Goal: Task Accomplishment & Management: Complete application form

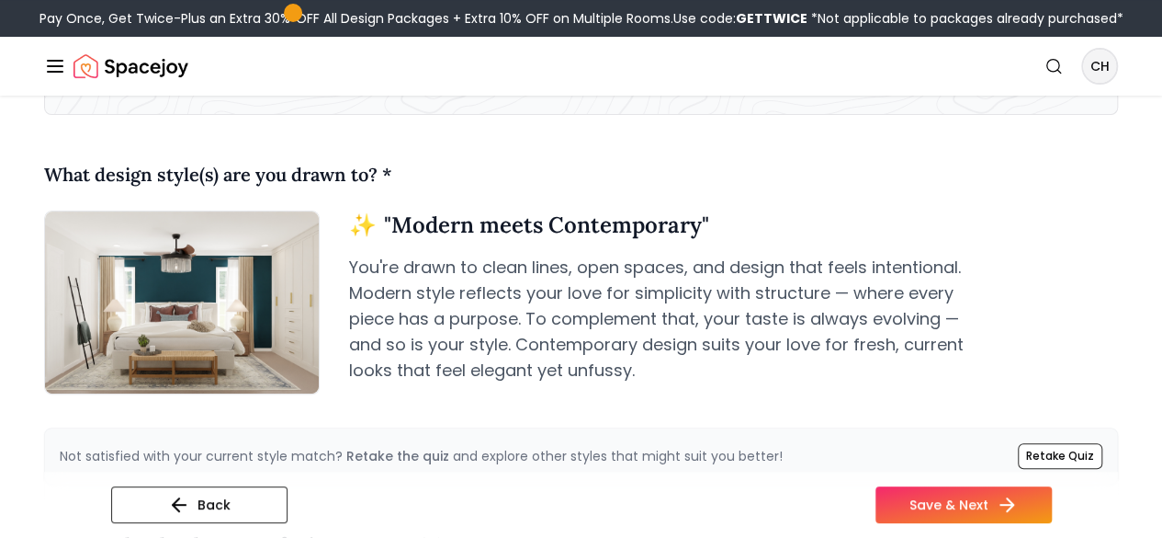
click at [644, 472] on div "Back Save & Next" at bounding box center [581, 504] width 1074 height 66
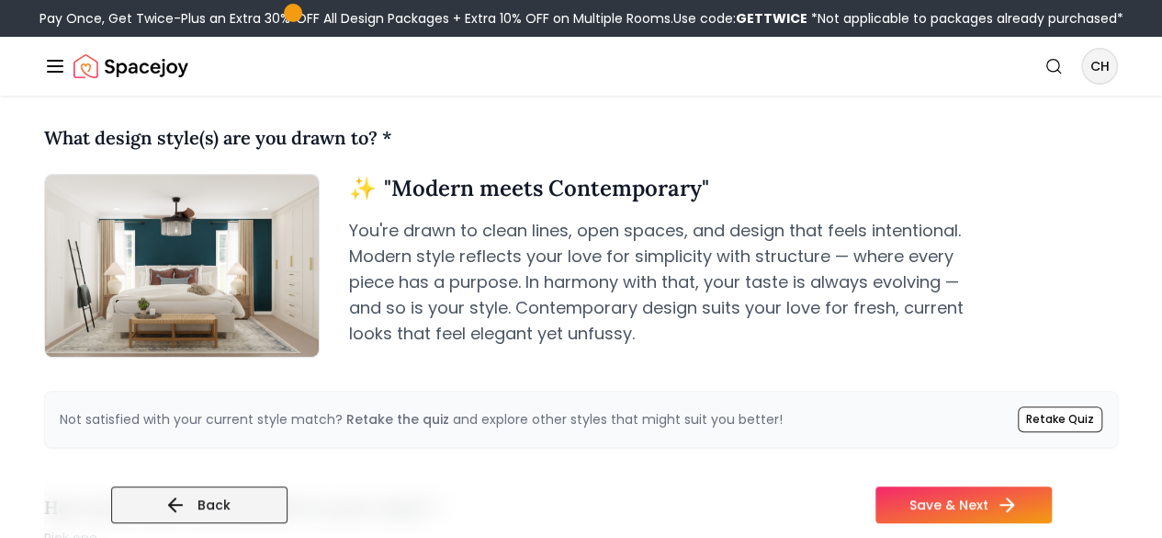
click at [137, 510] on button "Back" at bounding box center [199, 504] width 176 height 37
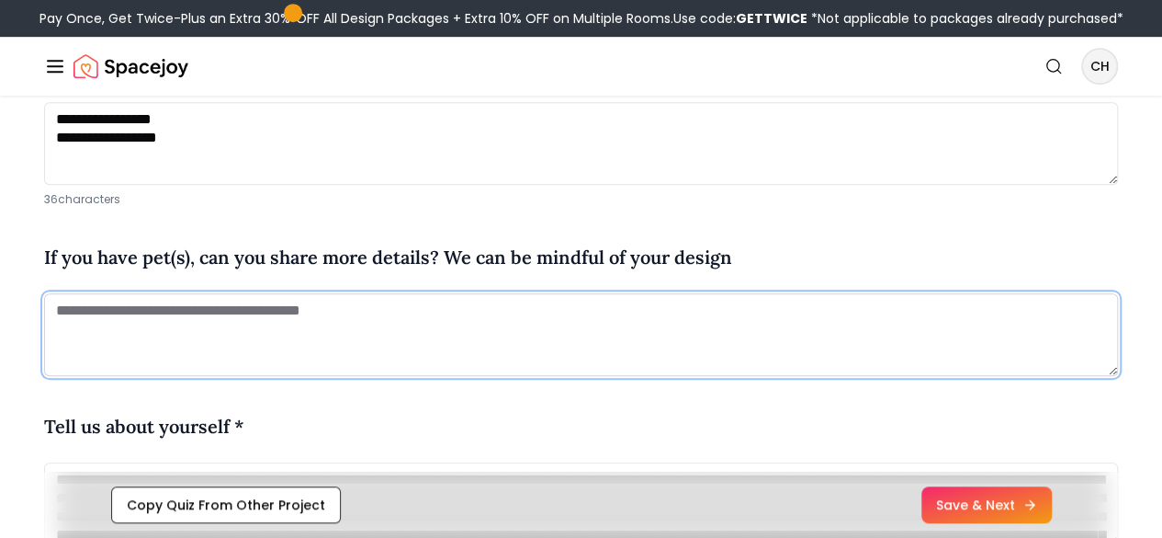
click at [412, 376] on textarea at bounding box center [581, 334] width 1074 height 83
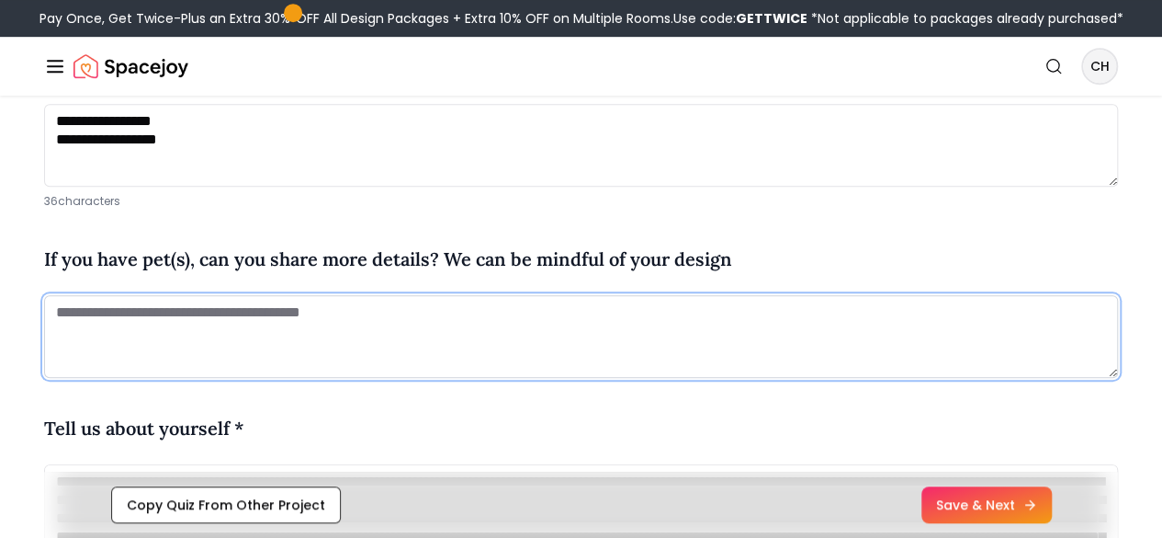
scroll to position [520, 0]
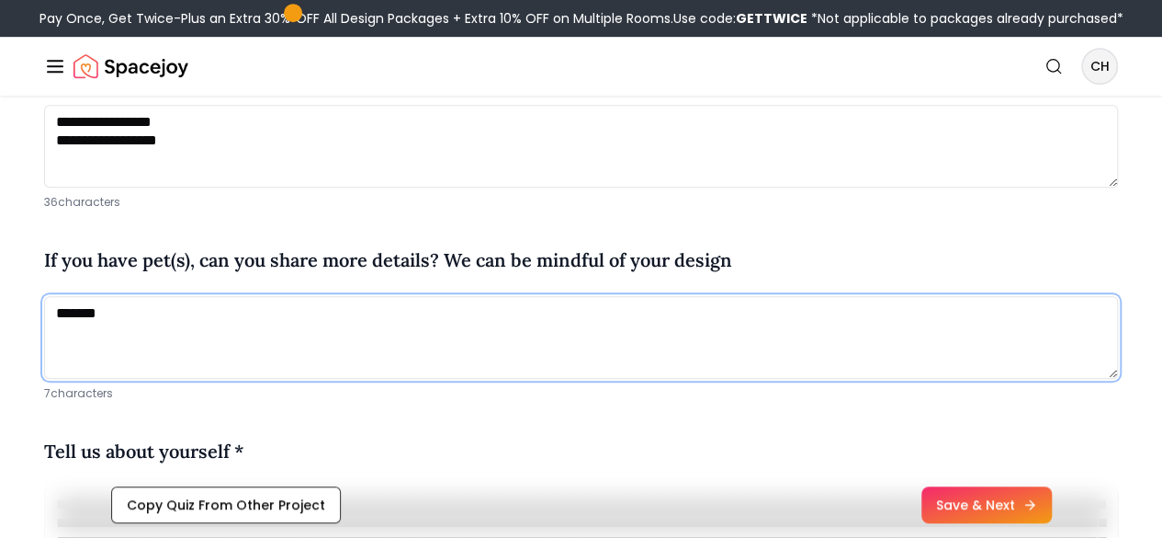
type textarea "*******"
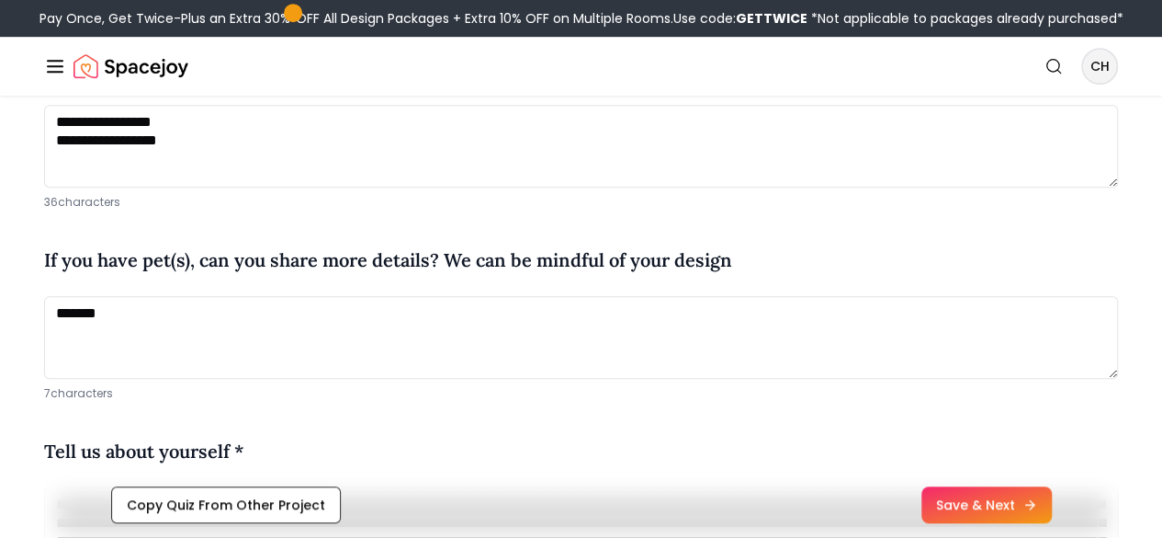
click at [617, 481] on div "Copy Quiz From Other Project Save & Next" at bounding box center [581, 504] width 1074 height 66
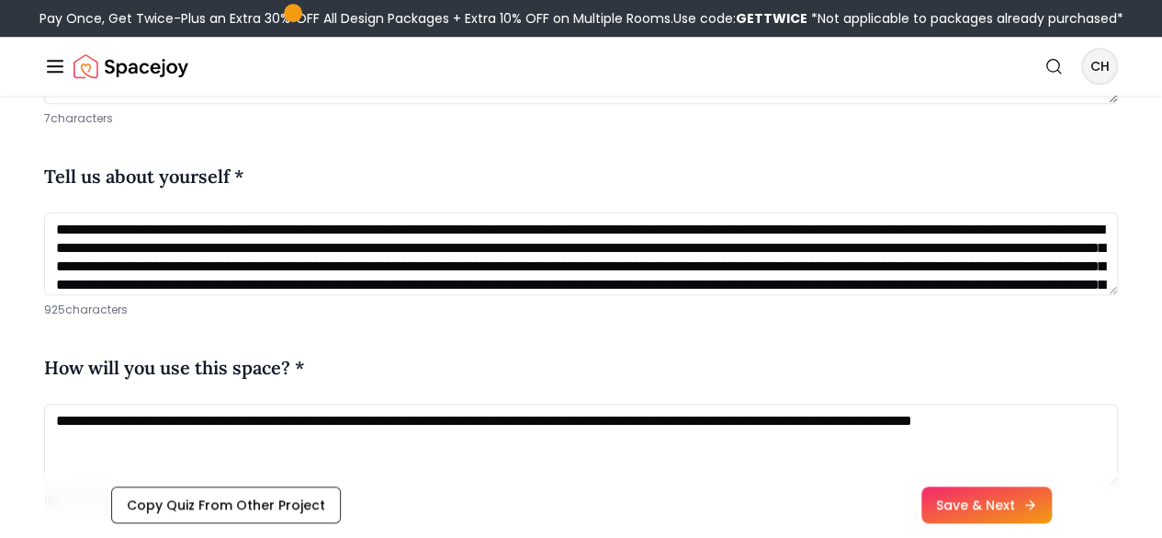
scroll to position [796, 0]
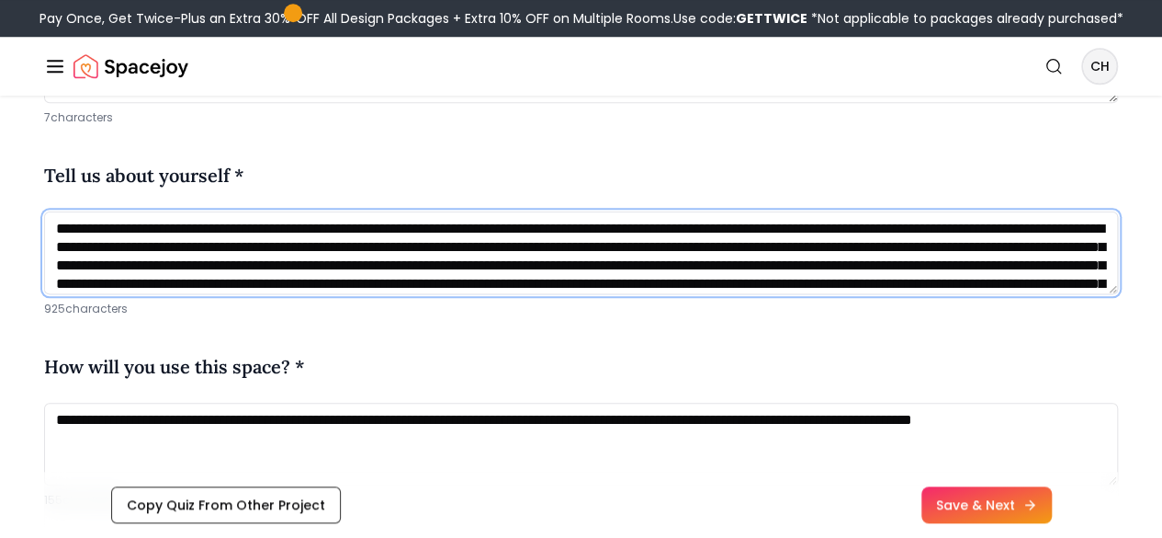
drag, startPoint x: 60, startPoint y: 316, endPoint x: 597, endPoint y: 334, distance: 537.8
click at [597, 294] on textarea "**********" at bounding box center [581, 252] width 1074 height 83
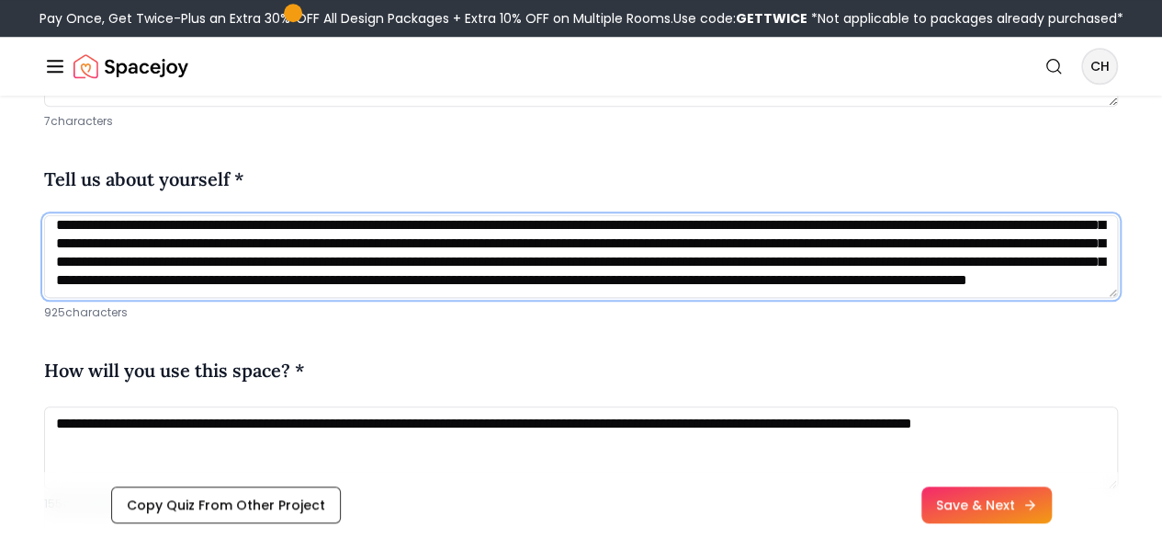
scroll to position [80, 0]
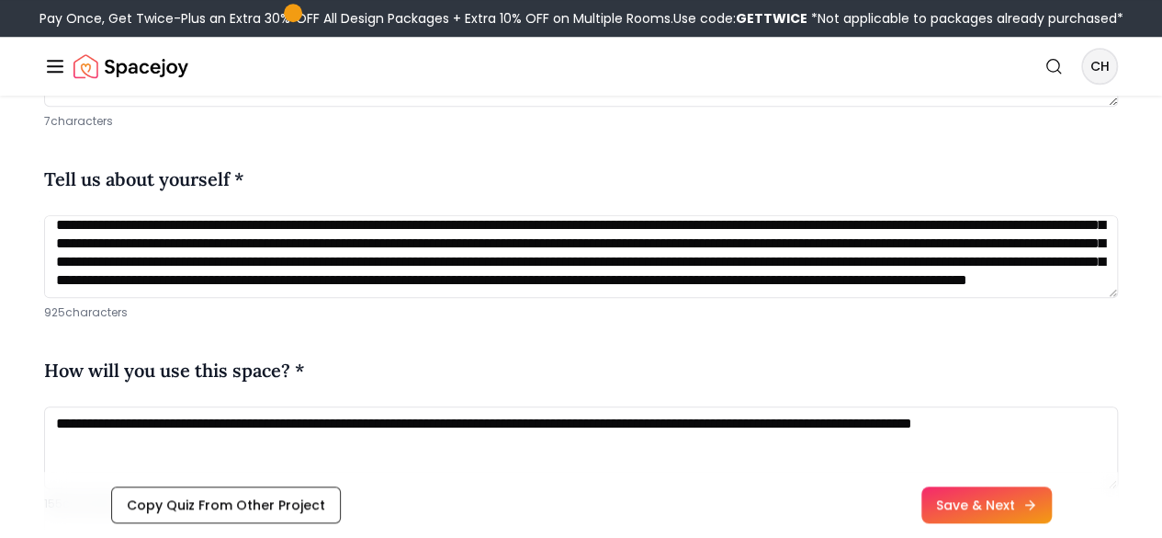
click at [559, 391] on div "How will you use this space? *" at bounding box center [581, 373] width 1074 height 35
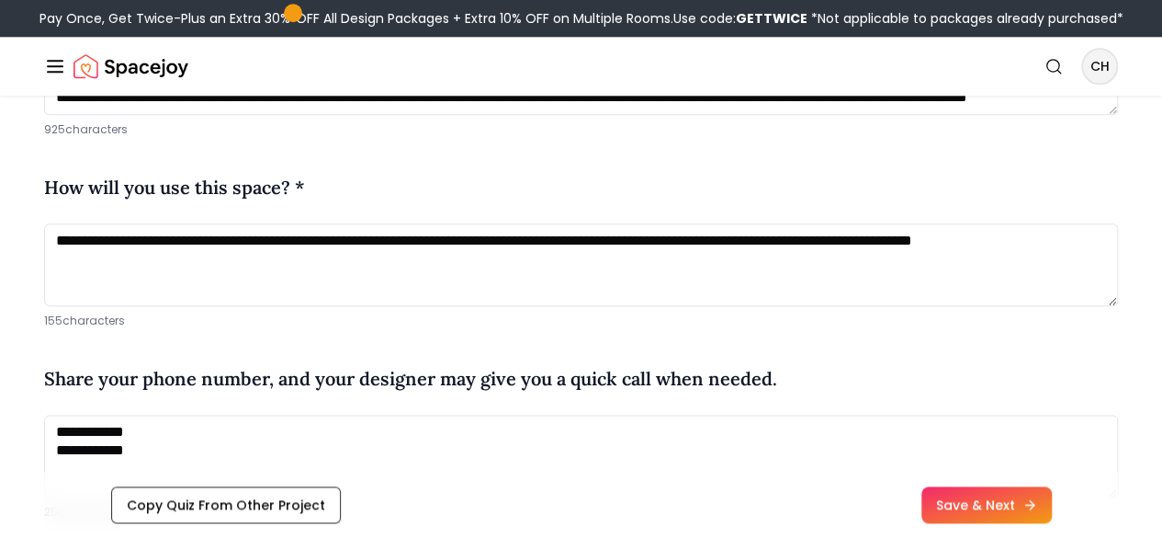
scroll to position [976, 0]
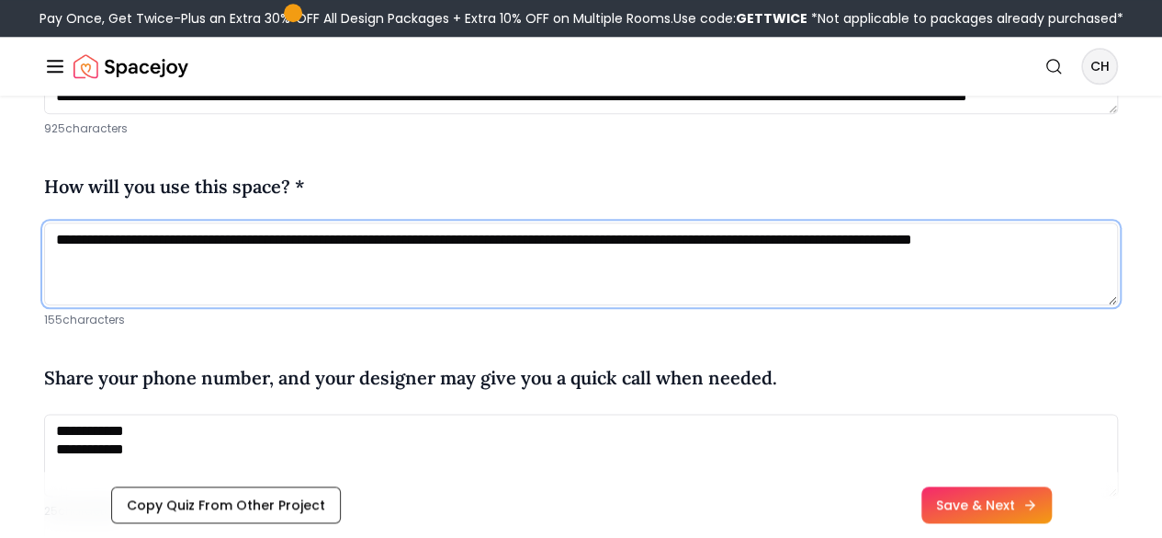
click at [289, 305] on textarea "**********" at bounding box center [581, 263] width 1074 height 83
click at [1016, 305] on textarea "**********" at bounding box center [581, 263] width 1074 height 83
click at [1105, 305] on textarea "**********" at bounding box center [581, 263] width 1074 height 83
type textarea "**********"
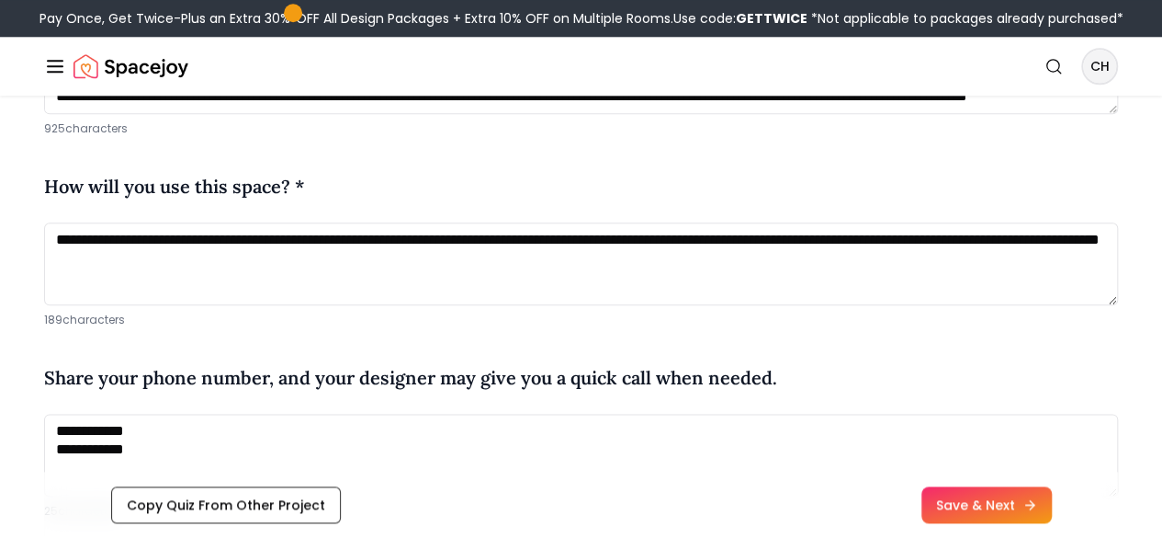
click at [489, 327] on p "189 characters" at bounding box center [581, 319] width 1074 height 15
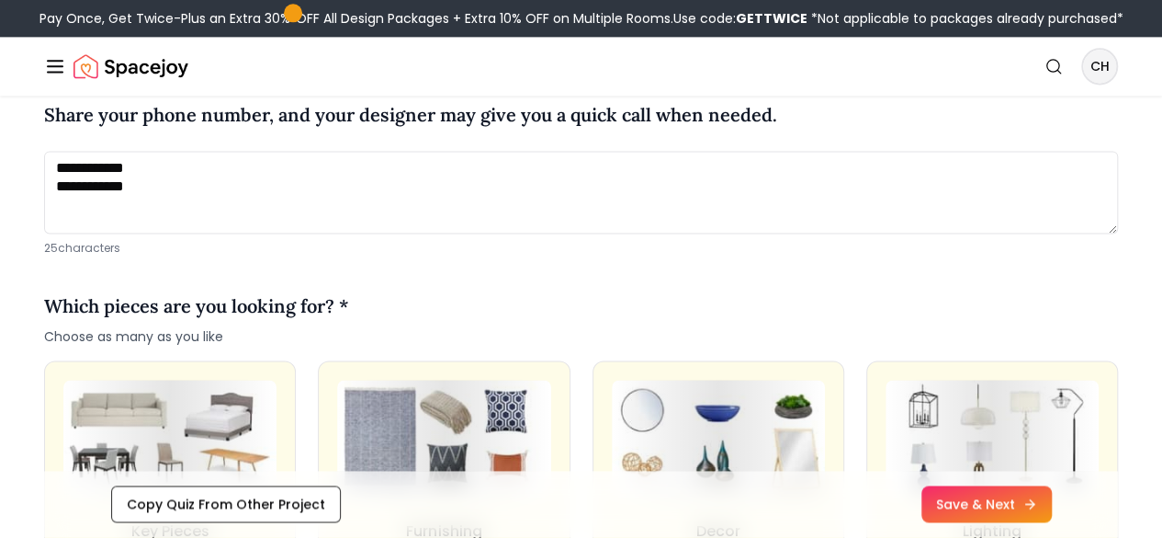
click at [555, 345] on div "Which pieces are you looking for? * Choose as many as you like" at bounding box center [581, 318] width 1074 height 53
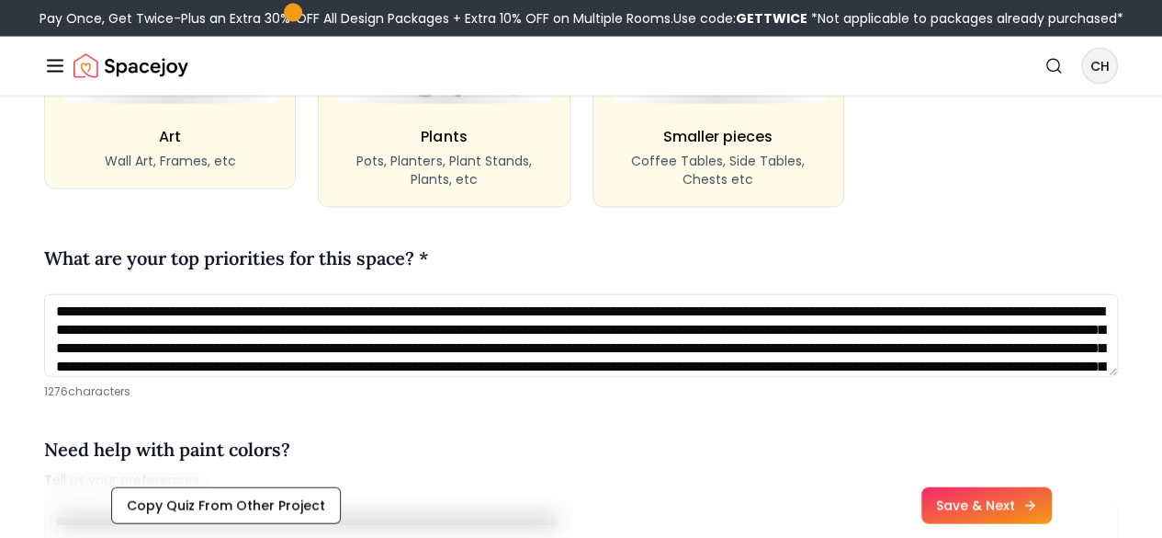
click at [555, 279] on div "What are your top priorities for this space? *" at bounding box center [581, 261] width 1074 height 35
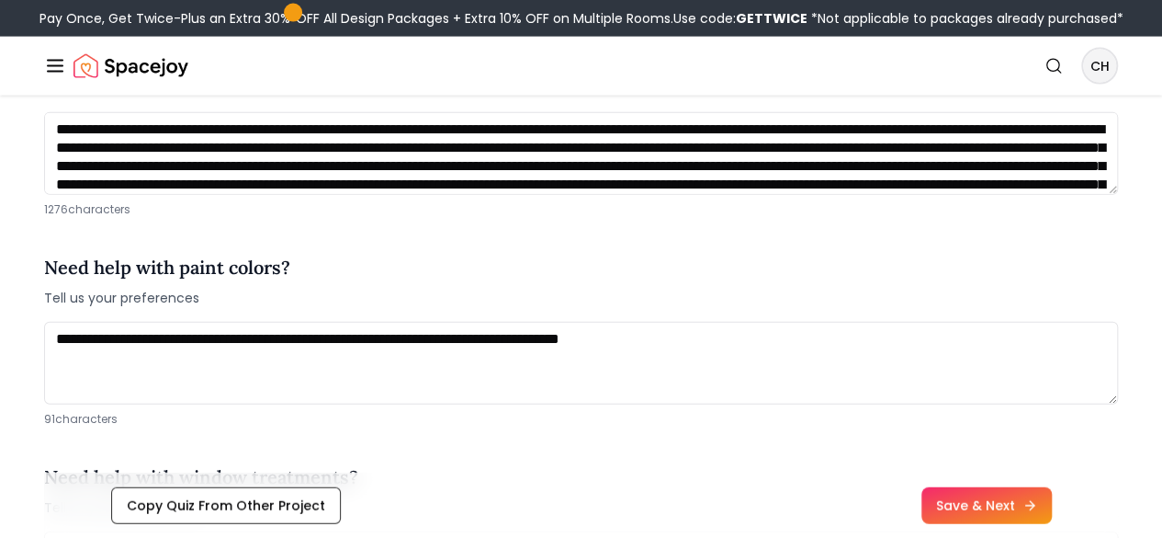
click at [555, 307] on div "Need help with paint colors? Tell us your preferences" at bounding box center [581, 280] width 1074 height 53
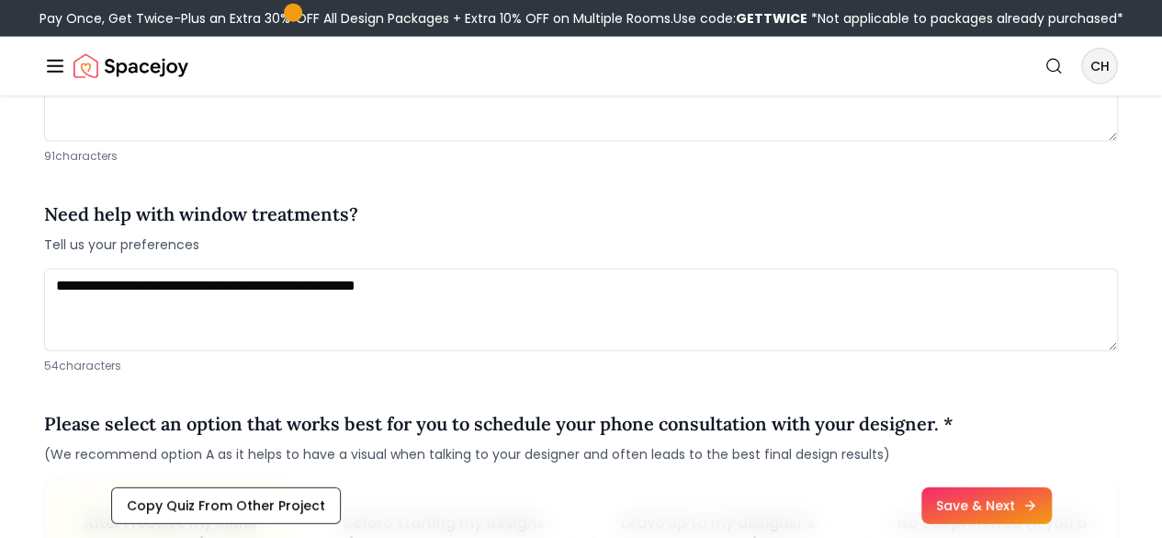
click at [556, 254] on div "Need help with window treatments? Tell us your preferences" at bounding box center [581, 226] width 1074 height 53
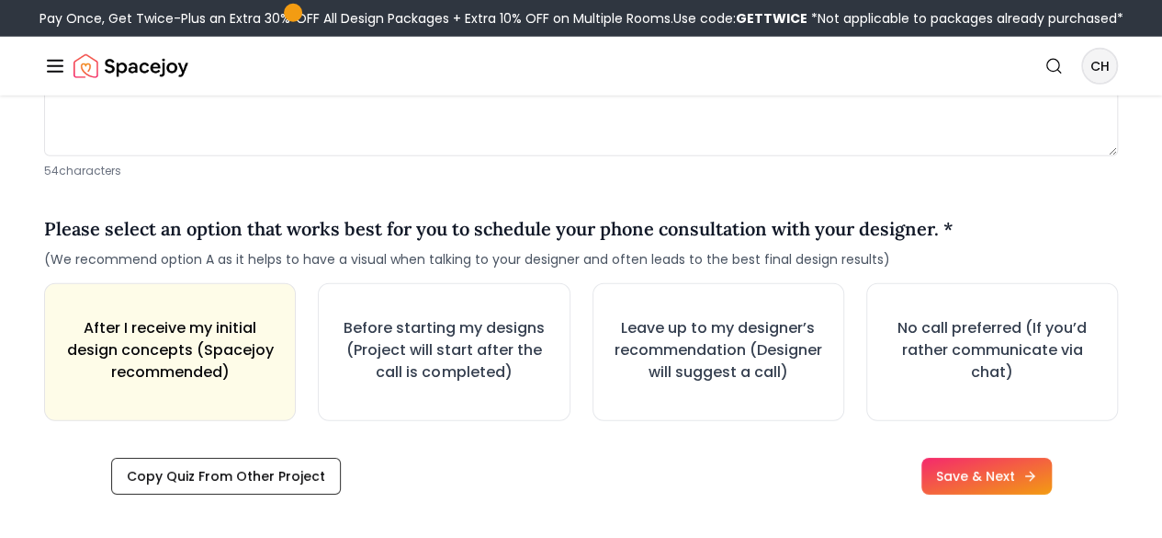
click at [556, 243] on h4 "Please select an option that works best for you to schedule your phone consulta…" at bounding box center [499, 229] width 910 height 28
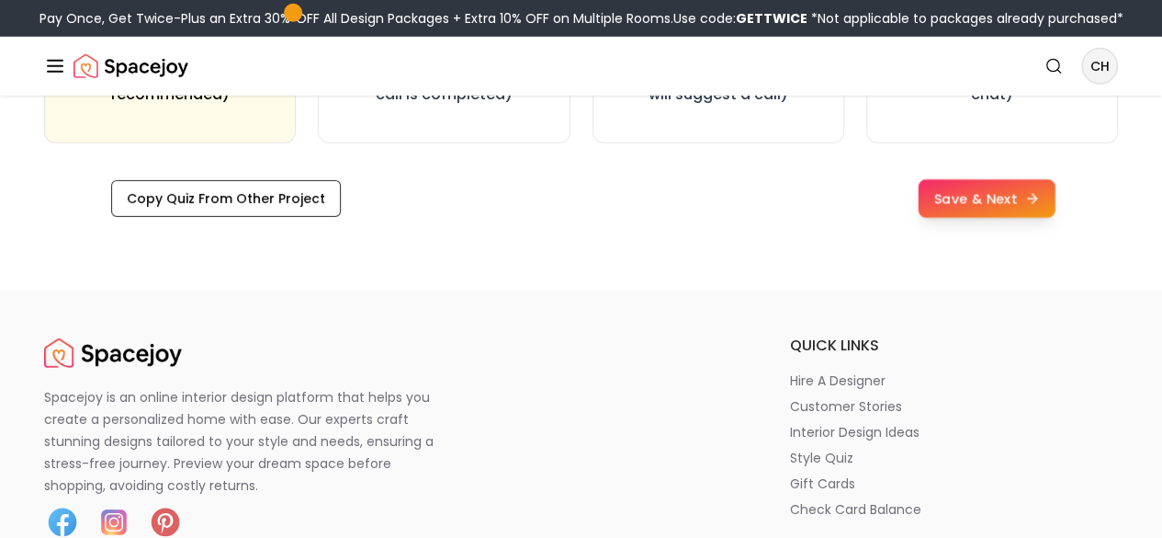
scroll to position [2812, 0]
click at [1055, 218] on button "Save & Next" at bounding box center [986, 198] width 137 height 39
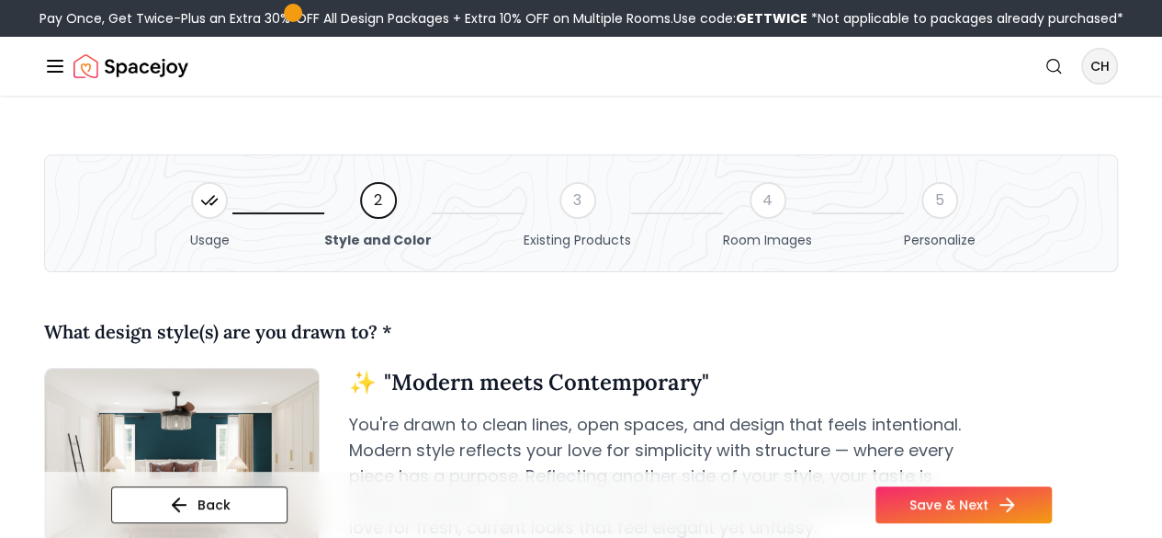
click at [557, 459] on p "You're drawn to clean lines, open spaces, and design that feels intentional. Mo…" at bounding box center [657, 476] width 617 height 129
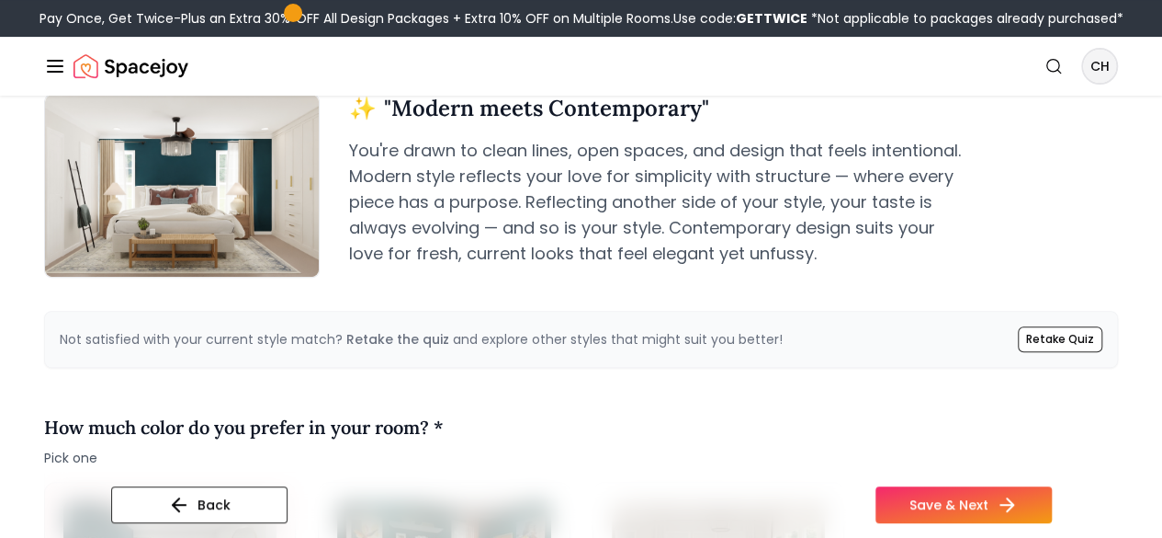
scroll to position [275, 0]
click at [557, 459] on div "How much color do you prefer in your room? * Pick one" at bounding box center [581, 439] width 1074 height 53
click at [577, 458] on div "How much color do you prefer in your room? * Pick one" at bounding box center [581, 439] width 1074 height 53
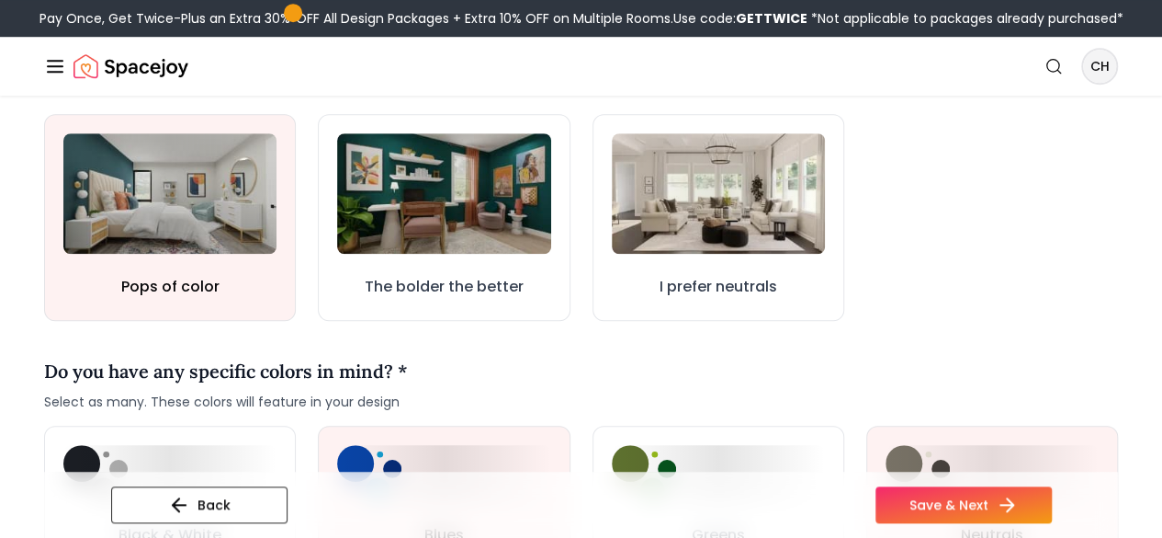
scroll to position [642, 0]
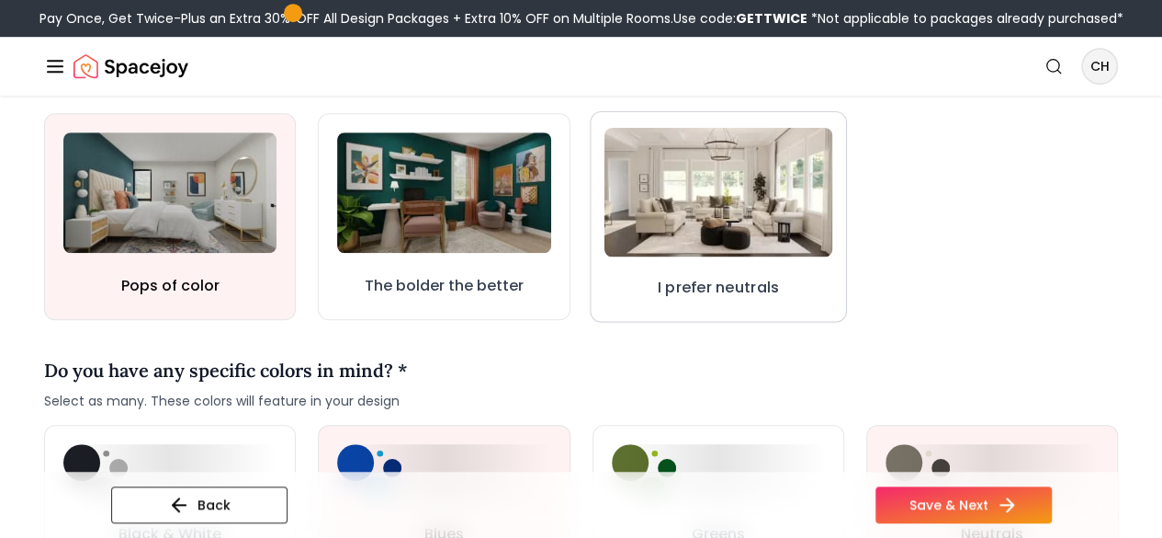
click at [735, 256] on img at bounding box center [718, 192] width 229 height 129
click at [707, 212] on img at bounding box center [718, 193] width 226 height 128
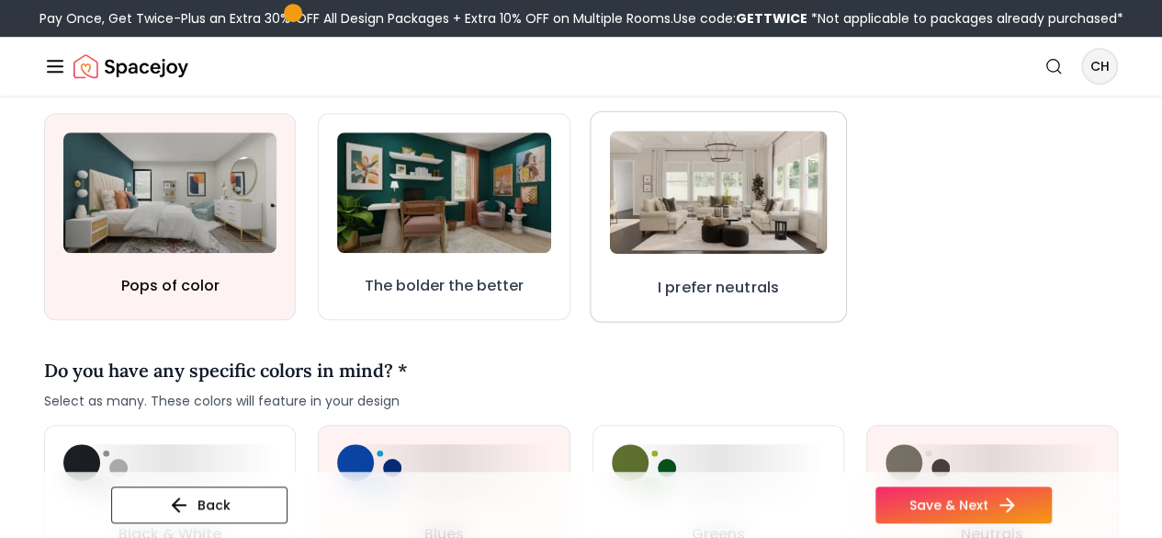
click at [702, 299] on h3 "I prefer neutrals" at bounding box center [718, 287] width 122 height 23
click at [704, 302] on button "I prefer neutrals" at bounding box center [718, 216] width 257 height 210
click at [663, 410] on div "Do you have any specific colors in mind? * Select as many. These colors will fe…" at bounding box center [581, 382] width 1074 height 53
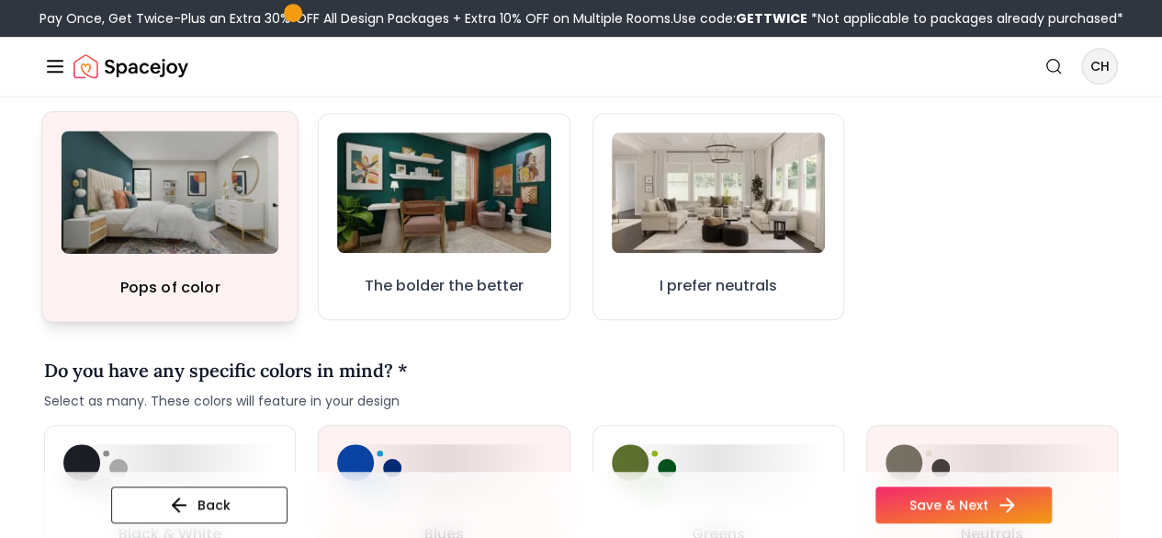
click at [60, 309] on button "Pops of color" at bounding box center [169, 216] width 257 height 210
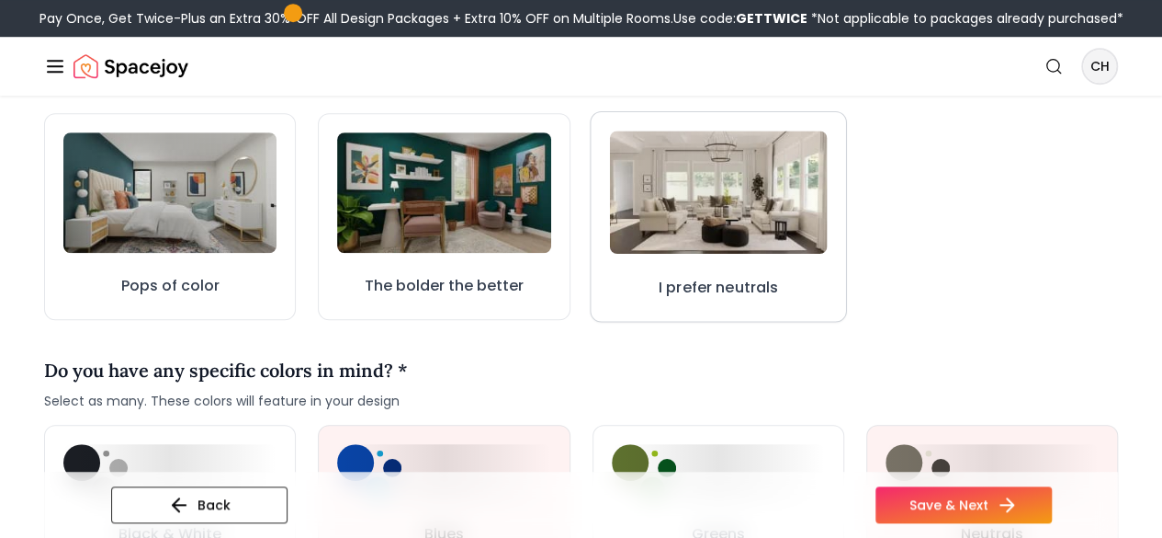
click at [700, 302] on div "I prefer neutrals" at bounding box center [718, 289] width 120 height 27
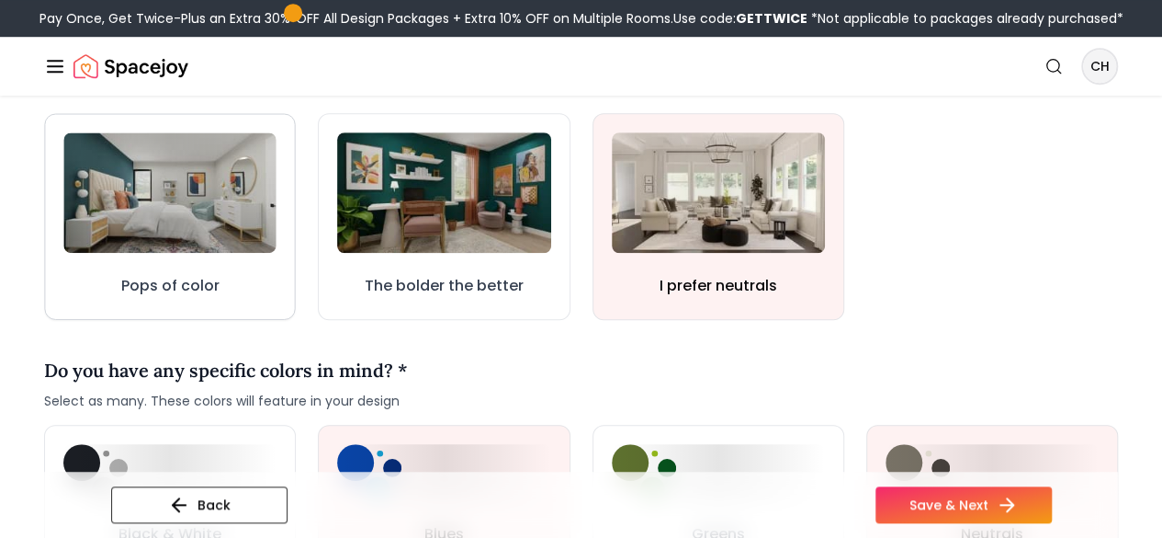
click at [195, 252] on img at bounding box center [169, 191] width 213 height 119
click at [211, 298] on h3 "Pops of color" at bounding box center [170, 287] width 100 height 22
click at [706, 322] on button "I prefer neutrals" at bounding box center [718, 216] width 257 height 210
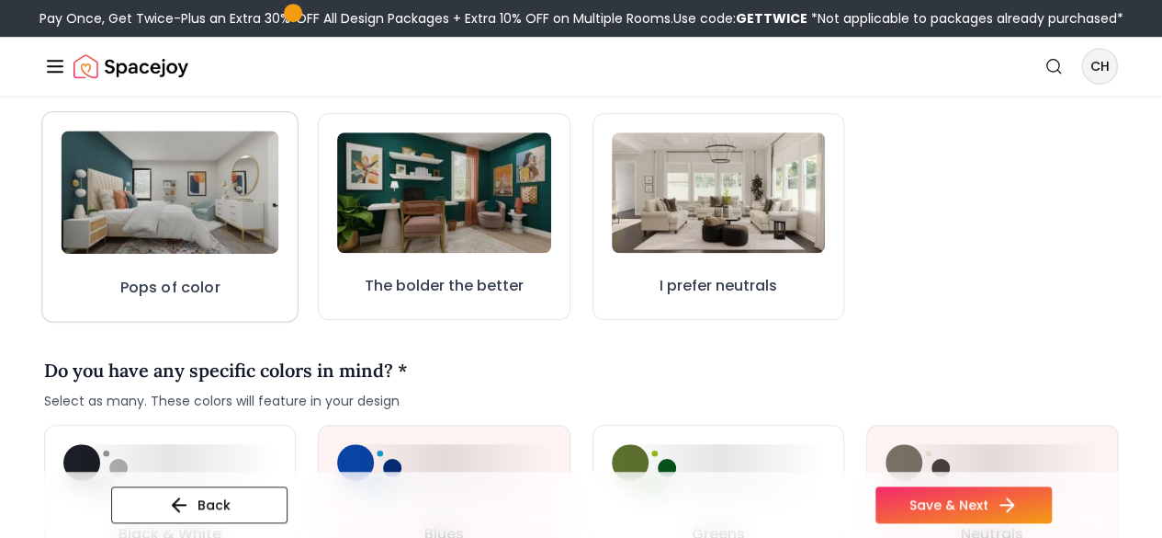
click at [263, 317] on button "Pops of color" at bounding box center [169, 216] width 257 height 210
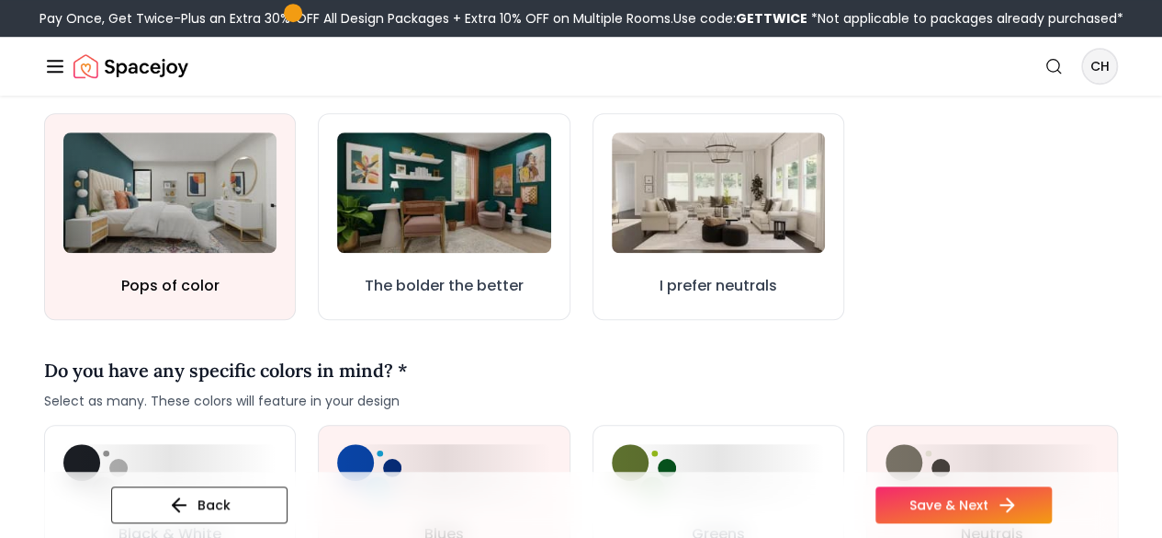
click at [758, 402] on div "Do you have any specific colors in mind? * Select as many. These colors will fe…" at bounding box center [581, 382] width 1074 height 53
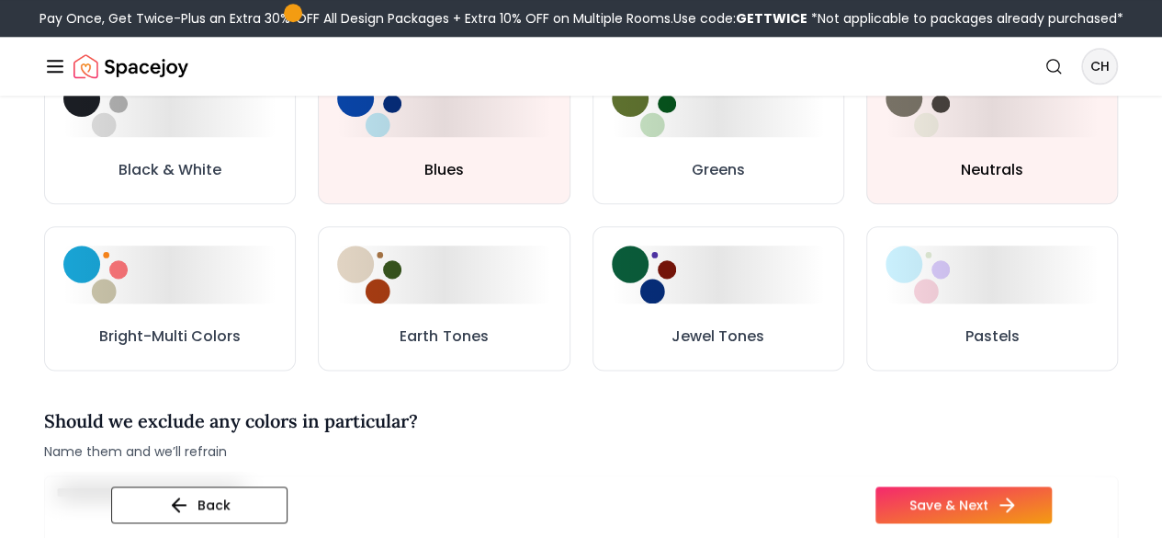
scroll to position [1007, 0]
click at [735, 182] on h3 "Greens" at bounding box center [717, 170] width 55 height 23
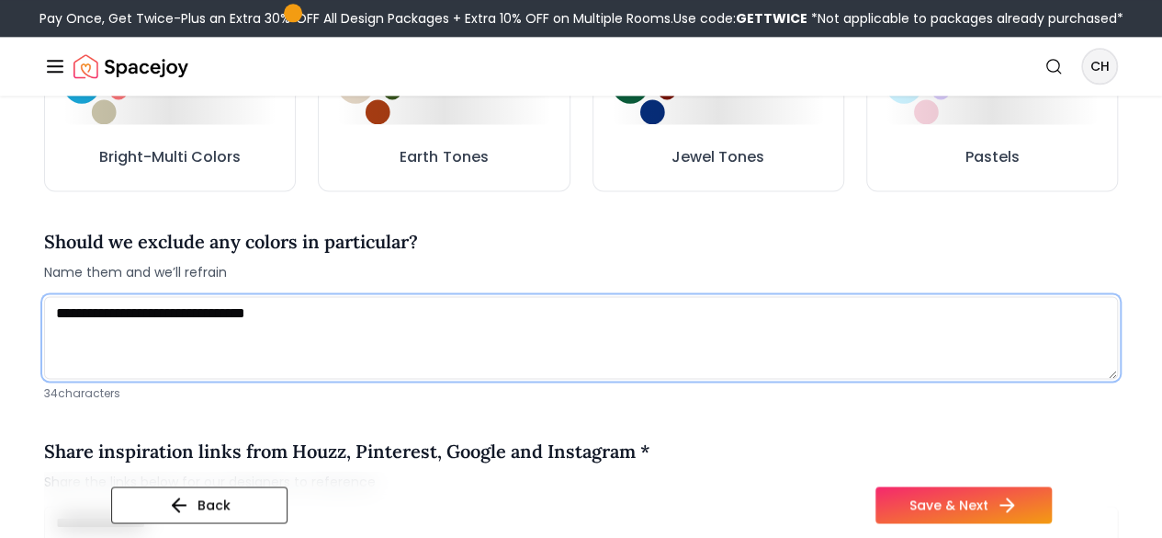
click at [396, 335] on textarea "**********" at bounding box center [581, 337] width 1074 height 83
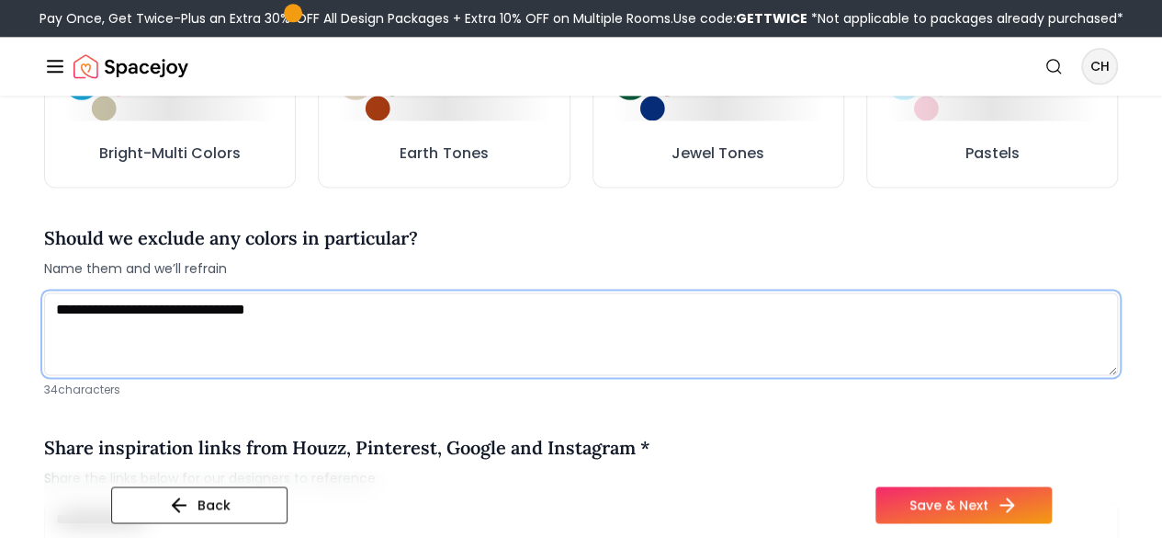
scroll to position [1190, 0]
type textarea "**********"
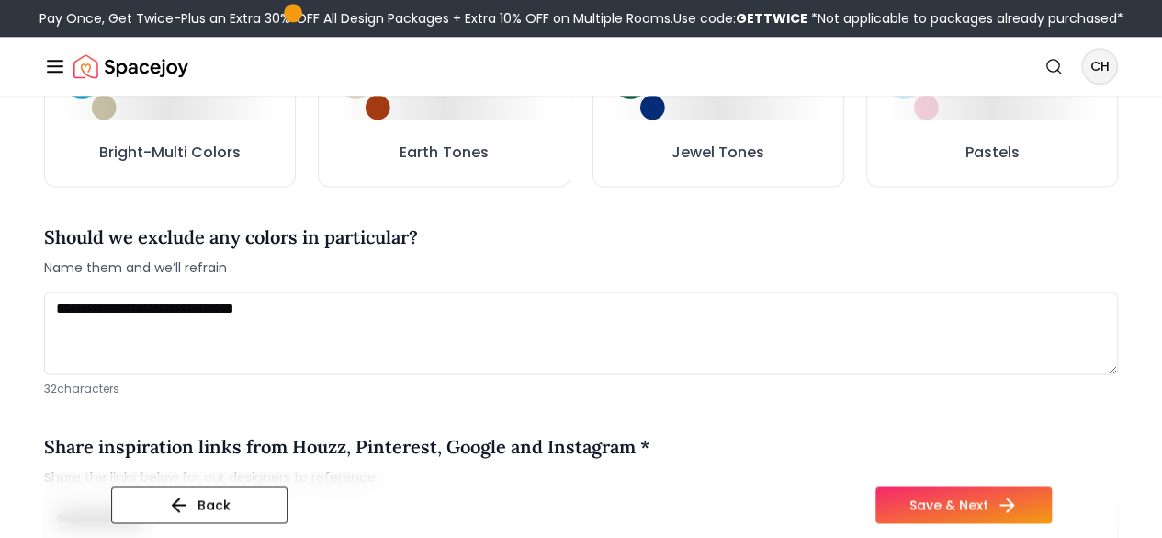
click at [1019, 452] on div "Share inspiration links from Houzz, Pinterest, Google and Instagram * Share the…" at bounding box center [581, 459] width 1074 height 83
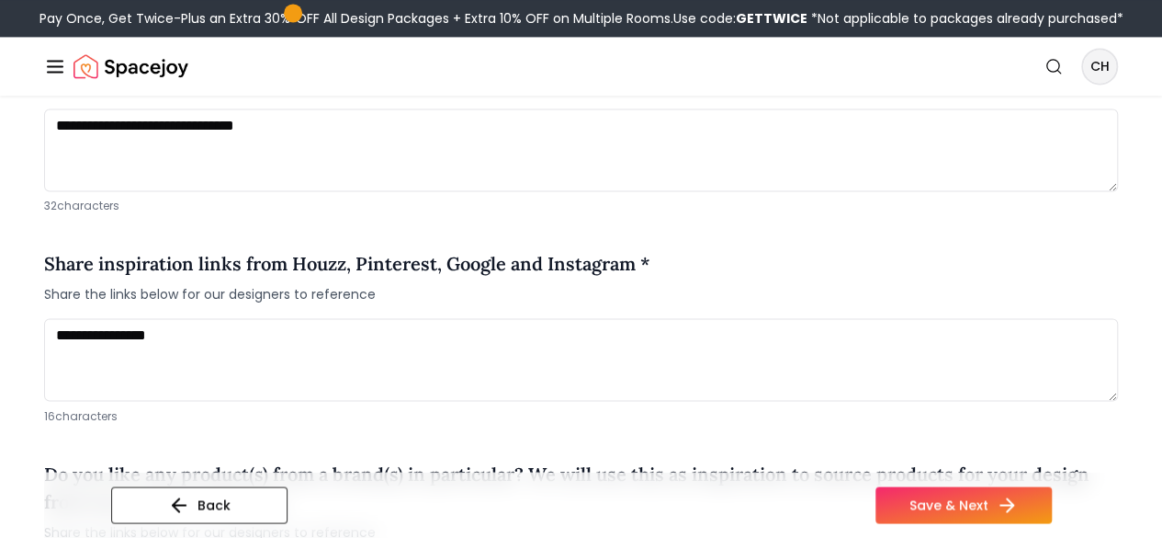
scroll to position [1374, 0]
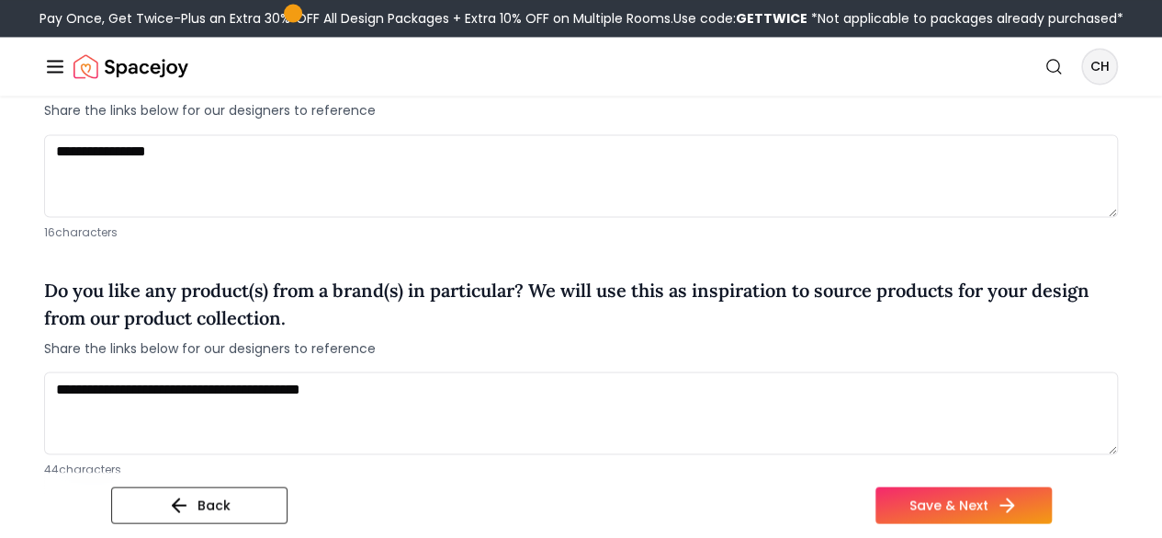
scroll to position [1556, 0]
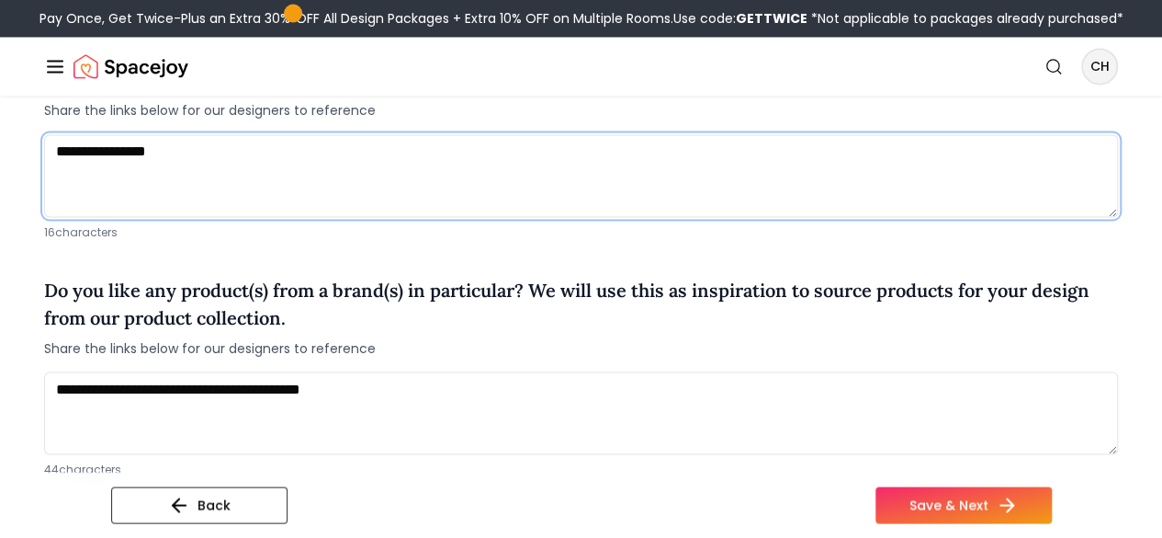
click at [102, 182] on textarea "**********" at bounding box center [581, 175] width 1074 height 83
type textarea "**********"
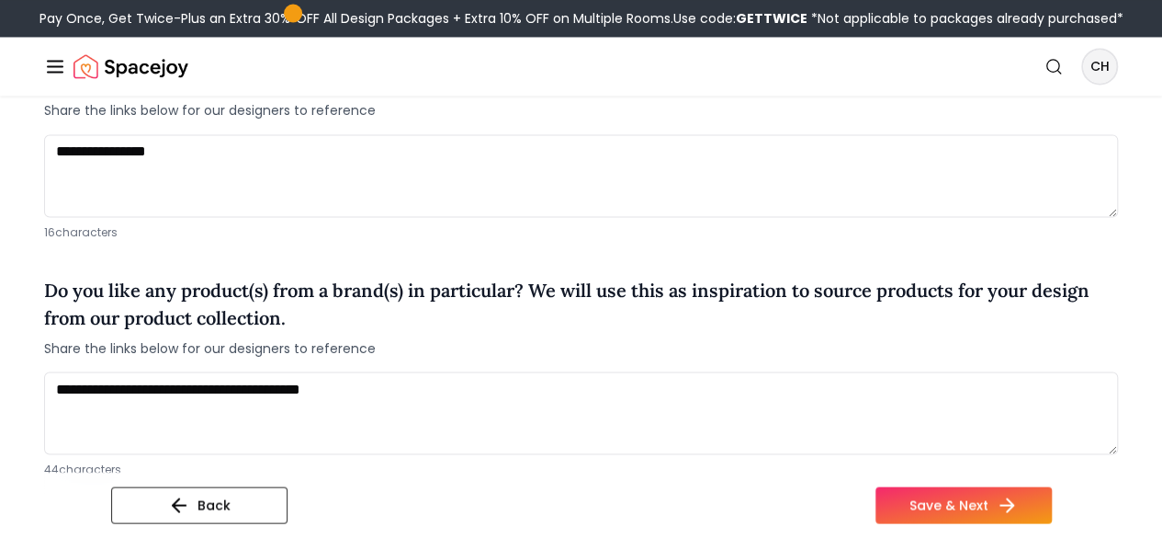
click at [598, 356] on span "Share the links below for our designers to reference" at bounding box center [581, 347] width 1074 height 18
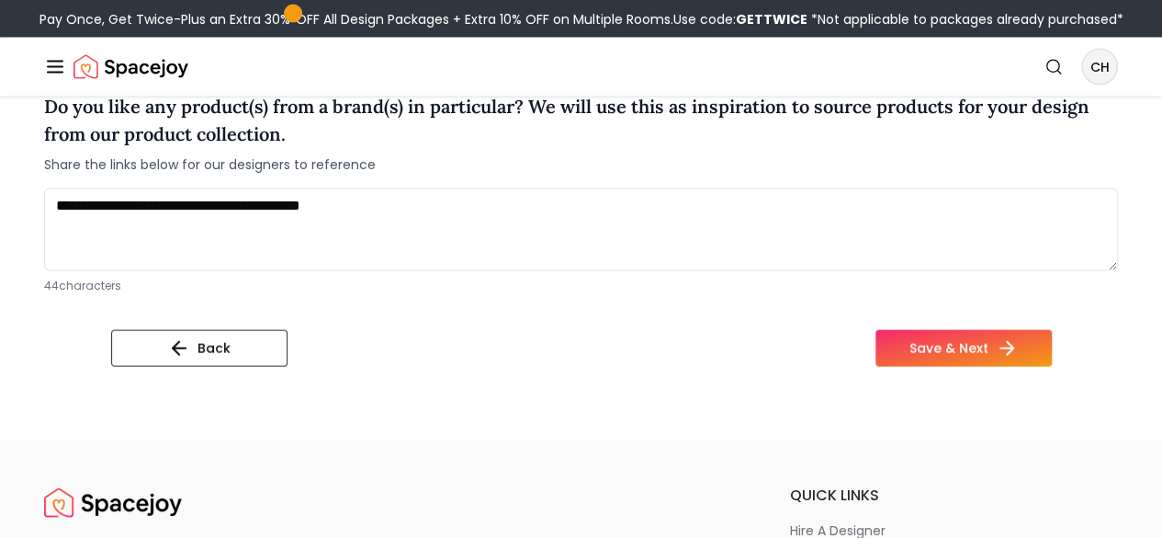
click at [603, 378] on div "Back Save & Next" at bounding box center [581, 354] width 941 height 51
click at [1022, 358] on icon at bounding box center [1011, 347] width 22 height 22
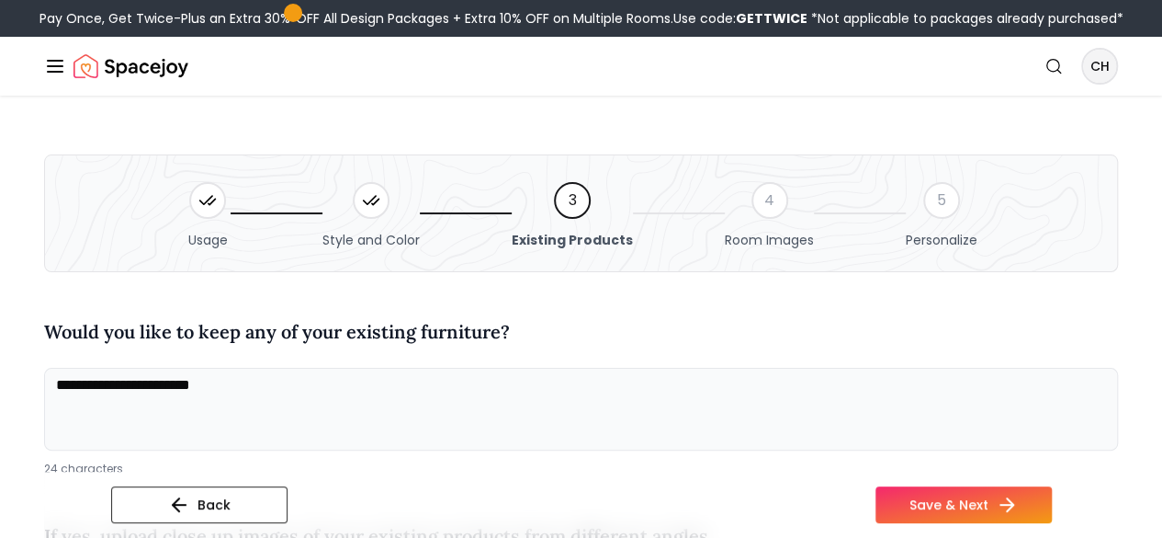
click at [591, 353] on div "Would you like to keep any of your existing furniture?" at bounding box center [581, 335] width 1074 height 35
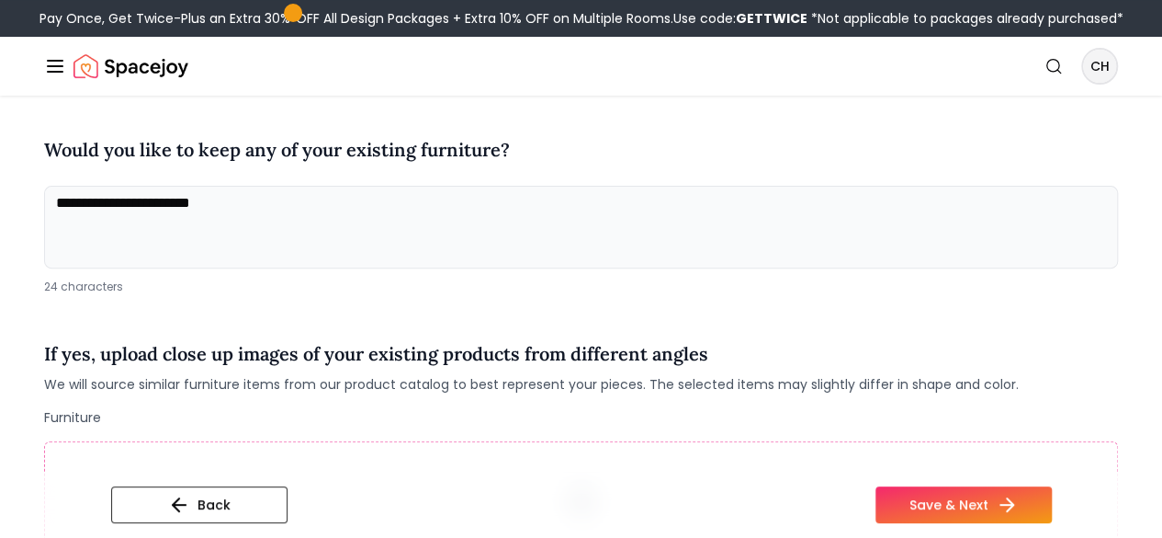
scroll to position [183, 0]
click at [267, 237] on textarea "**********" at bounding box center [581, 226] width 1074 height 83
click at [153, 262] on textarea "**********" at bounding box center [581, 226] width 1074 height 83
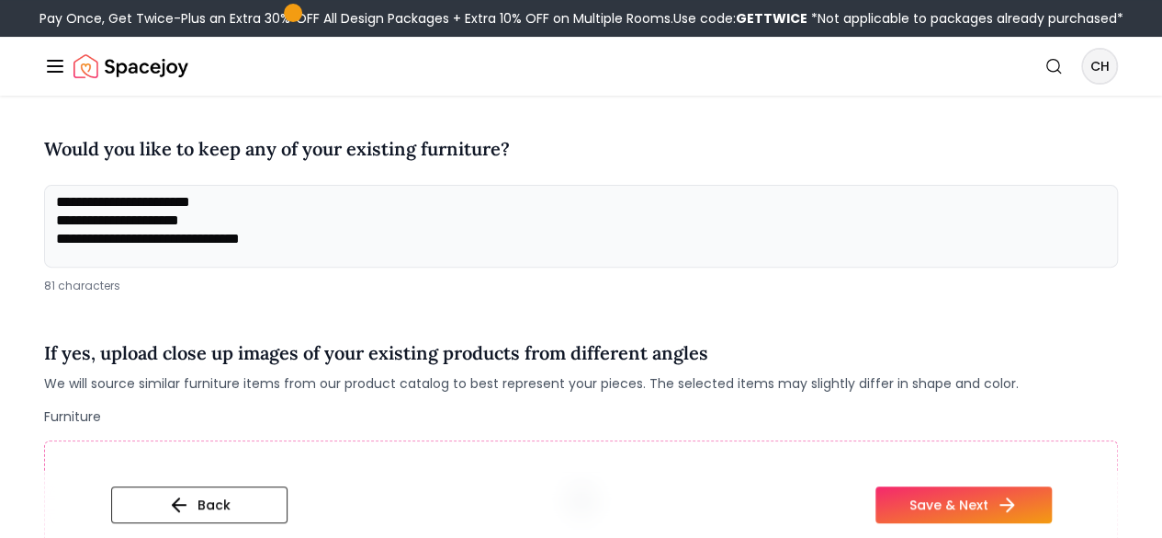
type textarea "**********"
click at [548, 352] on div "**********" at bounding box center [581, 546] width 1074 height 871
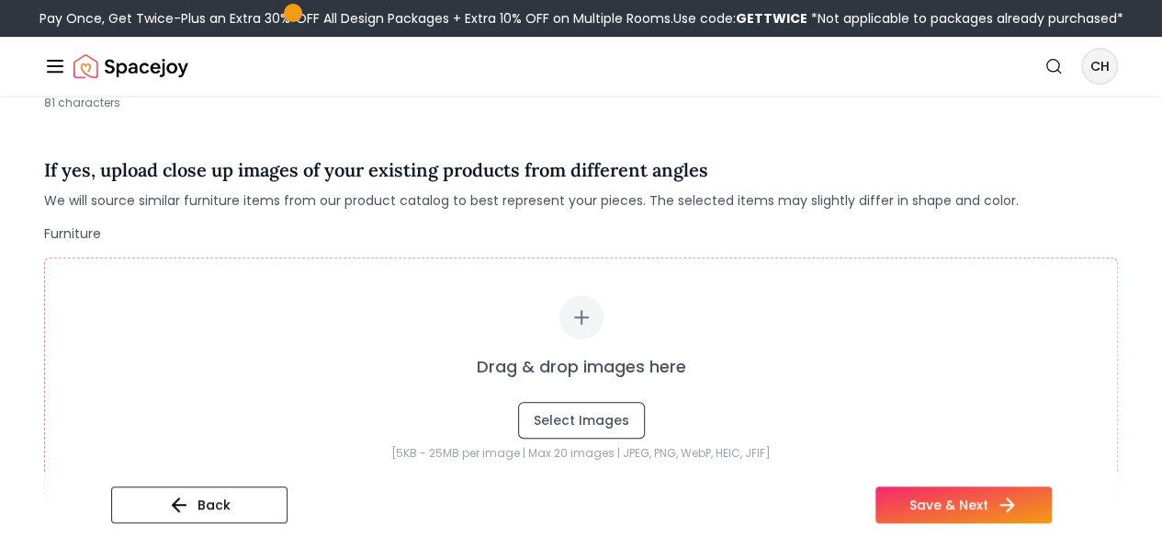
scroll to position [367, 0]
click at [1052, 504] on button "Save & Next" at bounding box center [964, 504] width 176 height 37
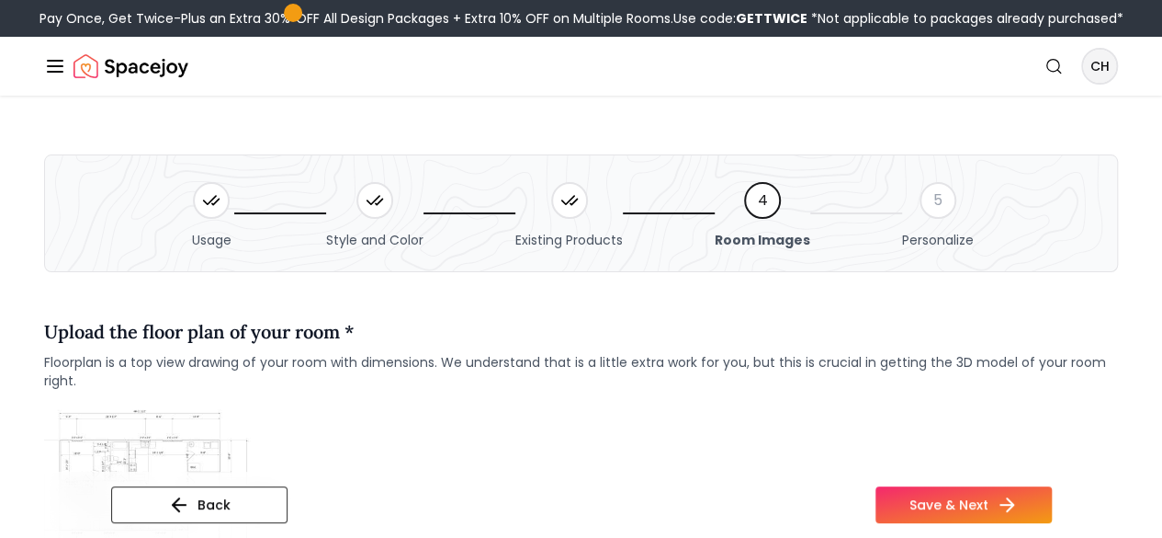
click at [545, 404] on div "Upload the floor plan of your room * Floorplan is a top view drawing of your ro…" at bounding box center [581, 353] width 1074 height 101
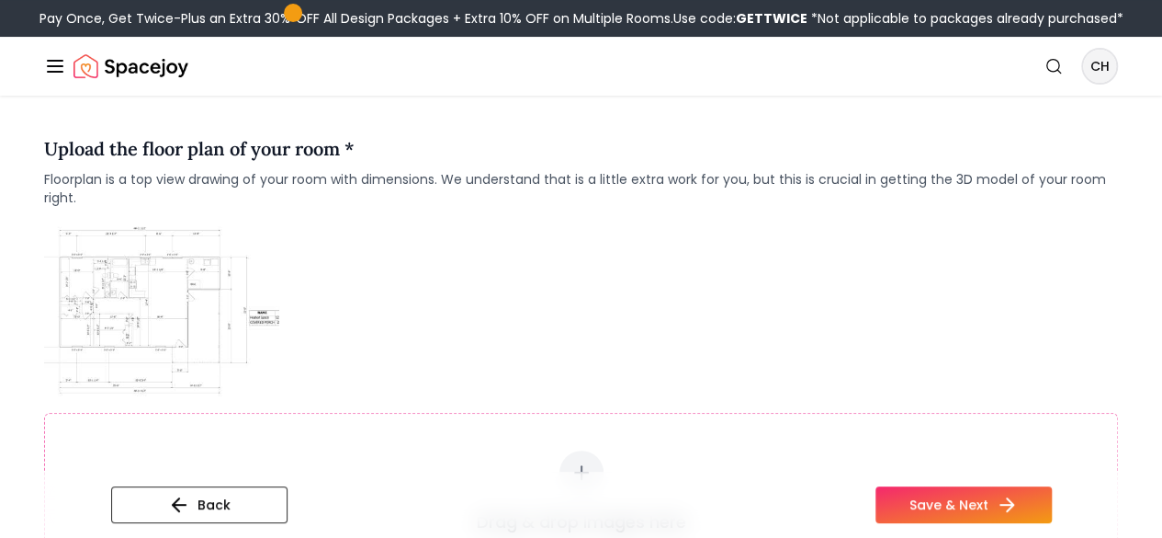
click at [559, 416] on div "Drag & drop images here Select Images [5KB - 25MB per image | Max 20 images | J…" at bounding box center [581, 450] width 1074 height 458
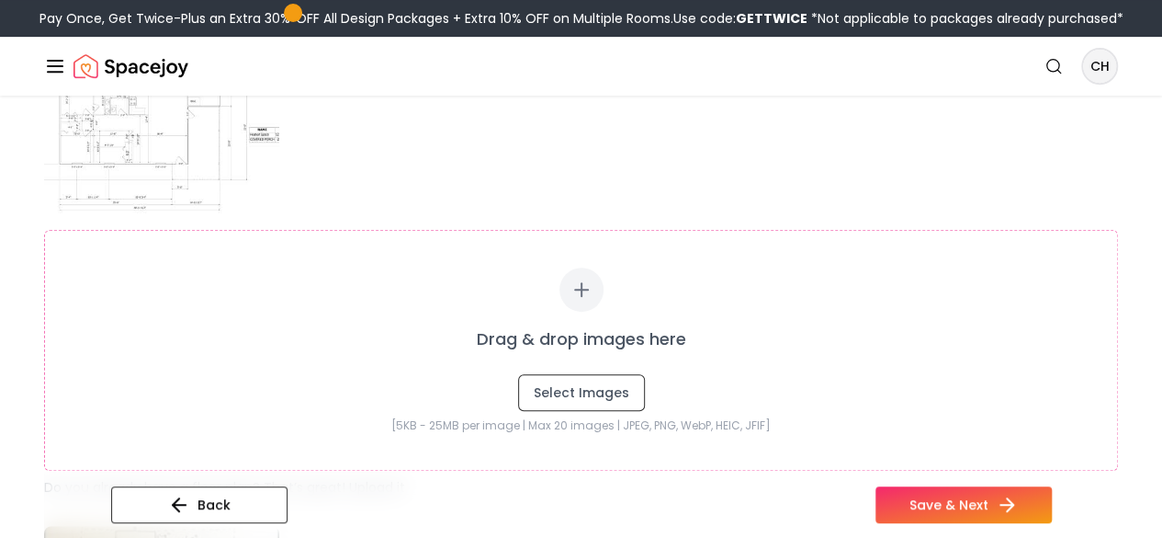
scroll to position [367, 0]
click at [610, 481] on div "Back Save & Next" at bounding box center [581, 504] width 1074 height 66
click at [595, 410] on button "Select Images" at bounding box center [581, 391] width 127 height 37
type input "**********"
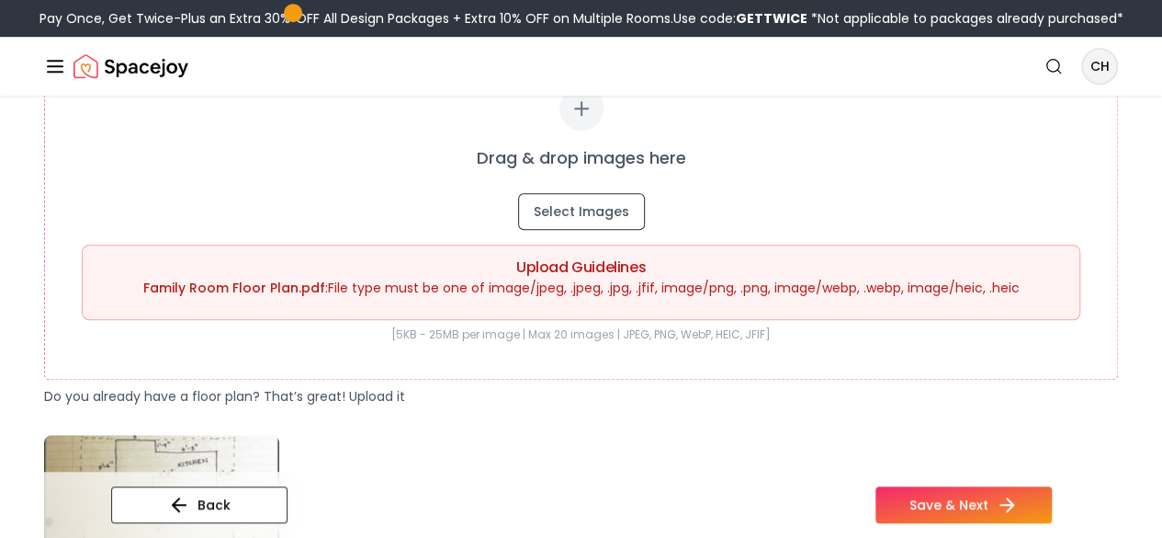
scroll to position [548, 0]
click at [584, 229] on button "Select Images" at bounding box center [581, 210] width 127 height 37
type input "**********"
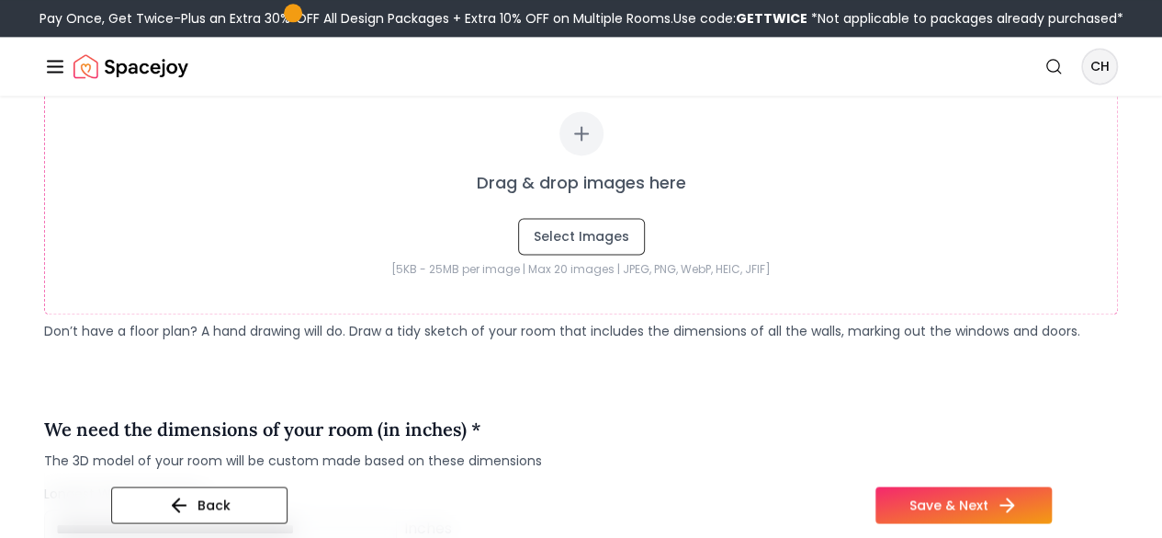
scroll to position [1283, 0]
click at [595, 253] on button "Select Images" at bounding box center [581, 234] width 127 height 37
type input "**********"
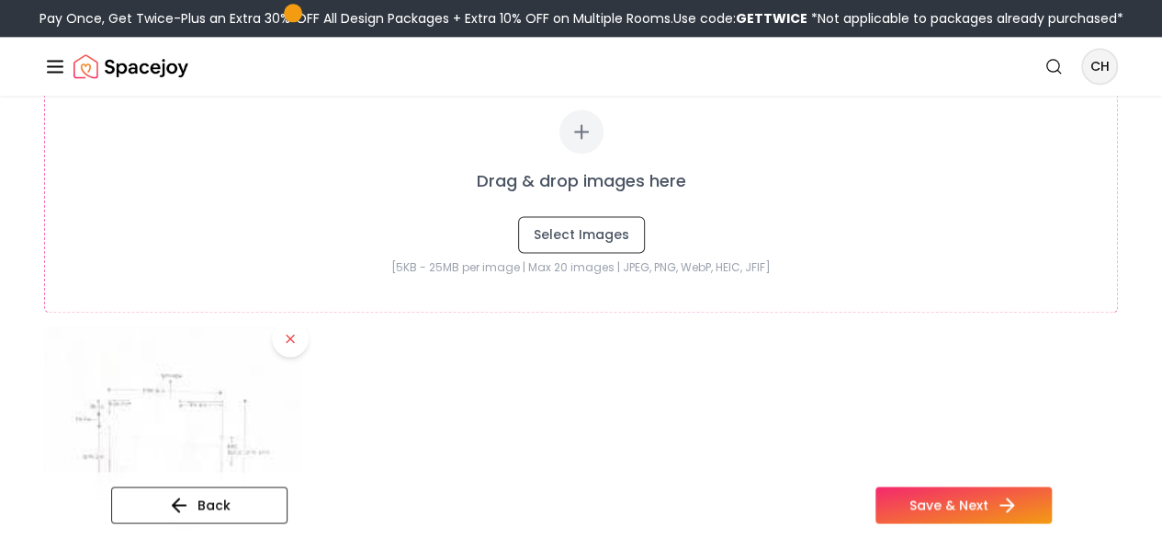
click at [654, 418] on div at bounding box center [581, 455] width 1074 height 257
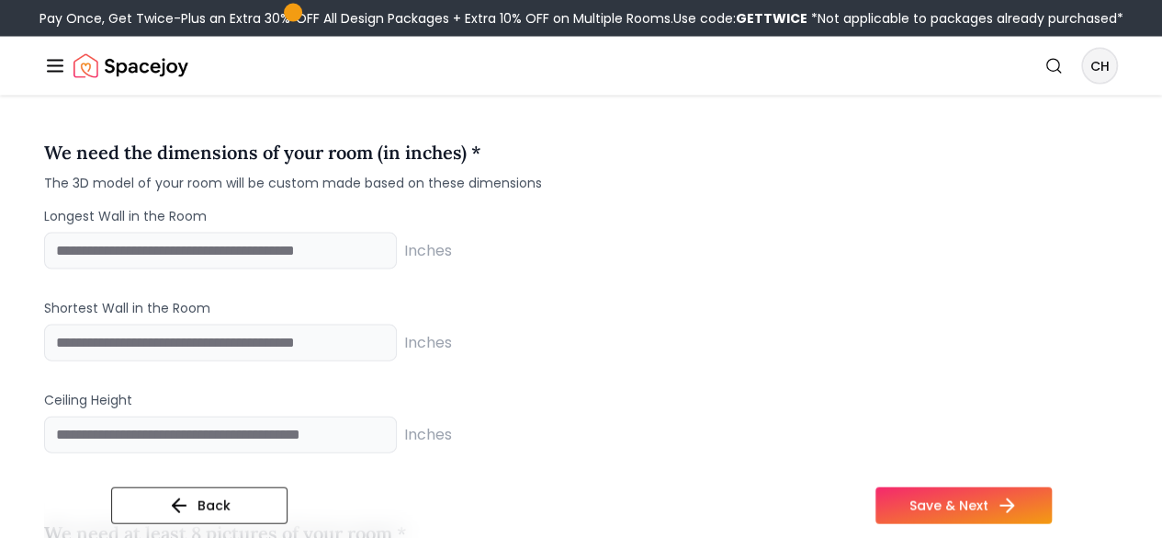
scroll to position [1831, 0]
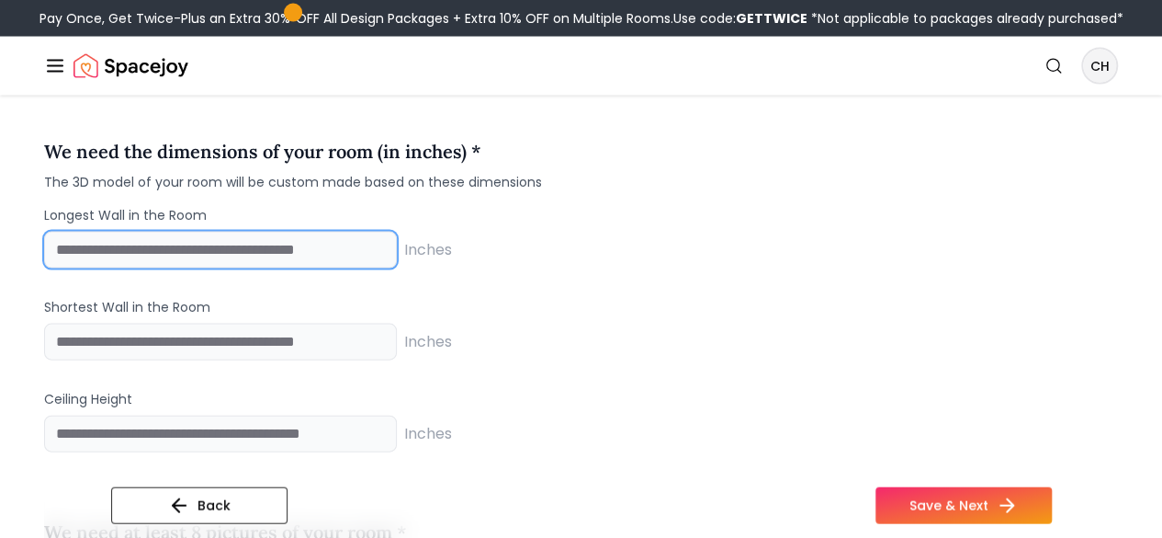
click at [215, 268] on input "number" at bounding box center [220, 250] width 353 height 37
type input "*"
click at [230, 268] on input "number" at bounding box center [220, 250] width 353 height 37
type input "***"
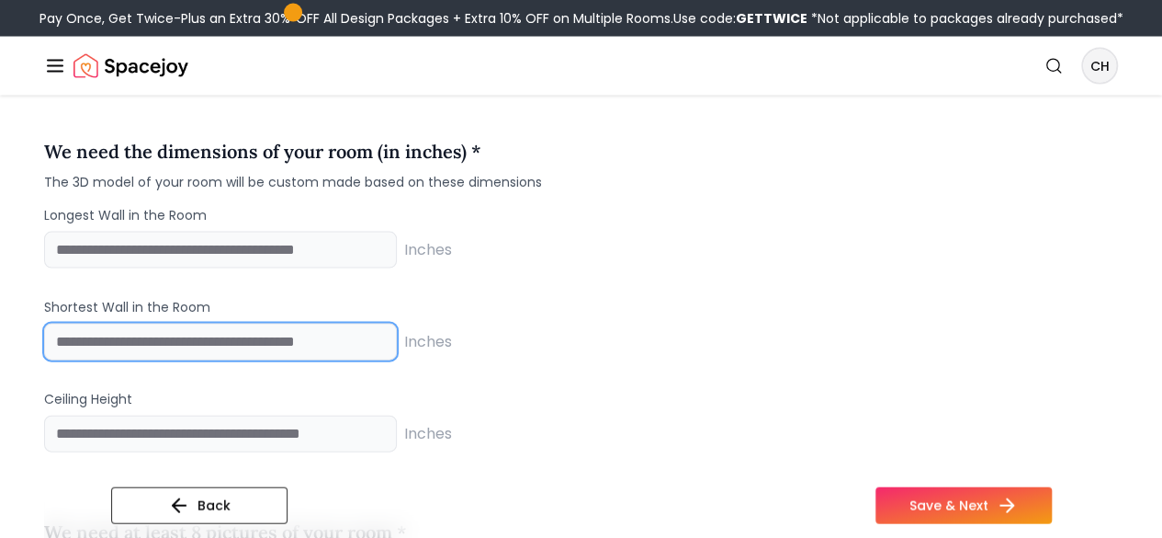
click at [255, 360] on input "number" at bounding box center [220, 341] width 353 height 37
type input "**"
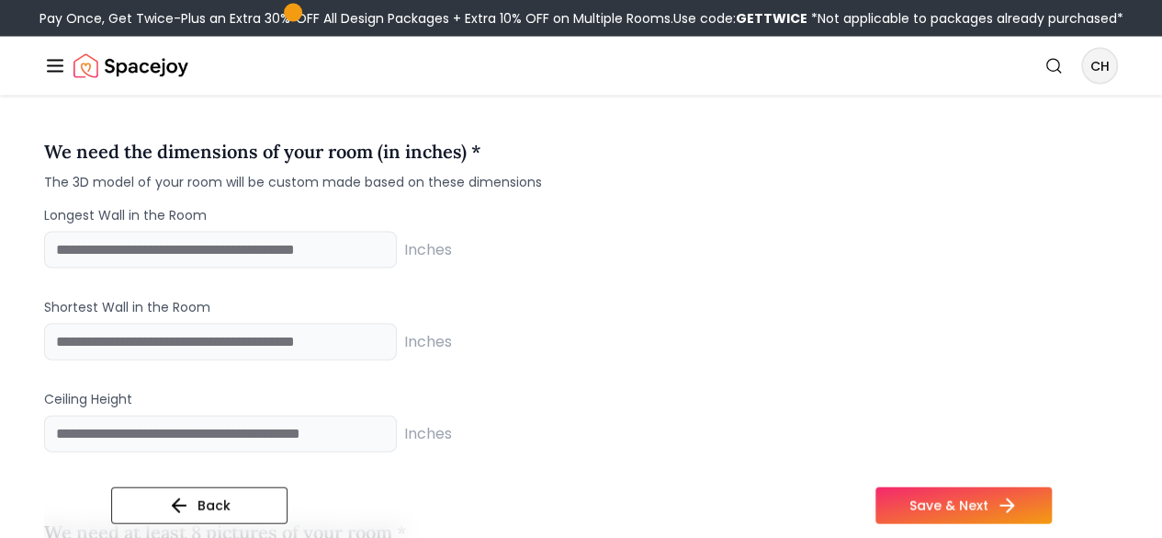
click at [671, 422] on div "Longest Wall in the Room *** Inches Shortest Wall in the Room ** Inches Ceiling…" at bounding box center [581, 329] width 1074 height 246
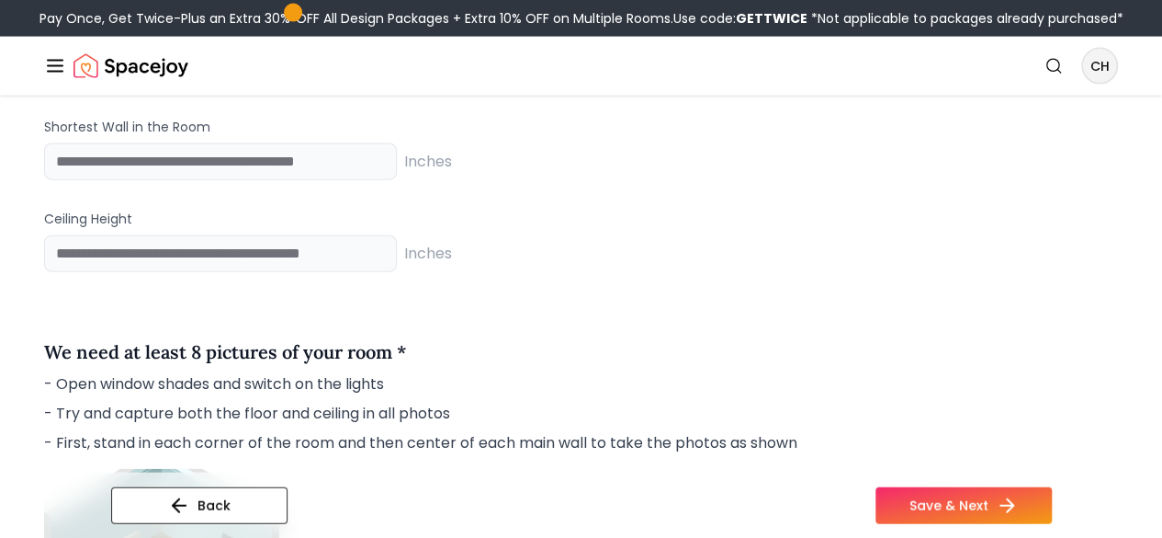
scroll to position [2012, 0]
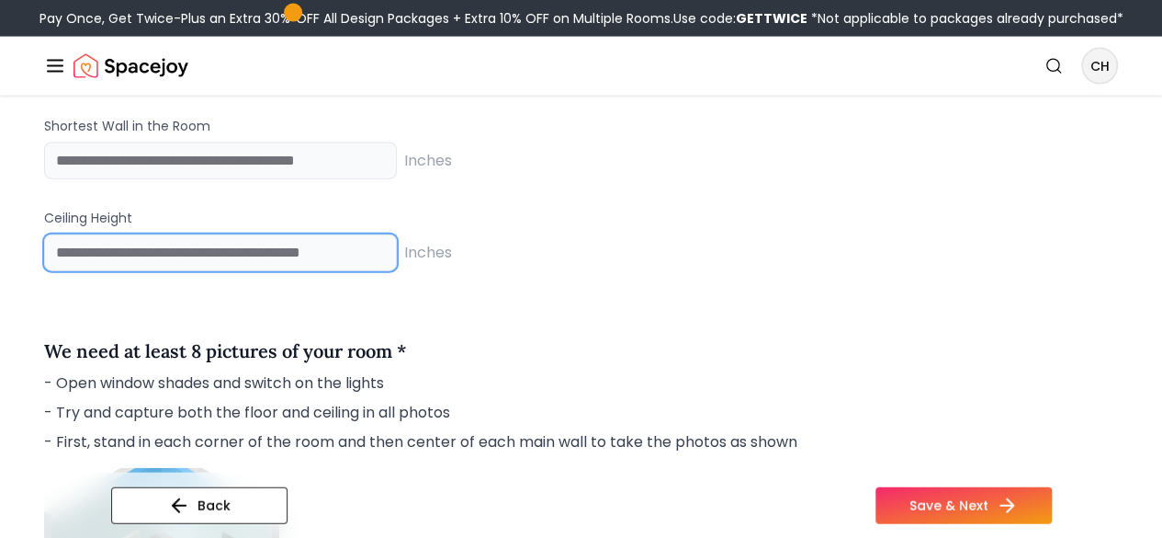
click at [180, 271] on input "number" at bounding box center [220, 252] width 353 height 37
type input "***"
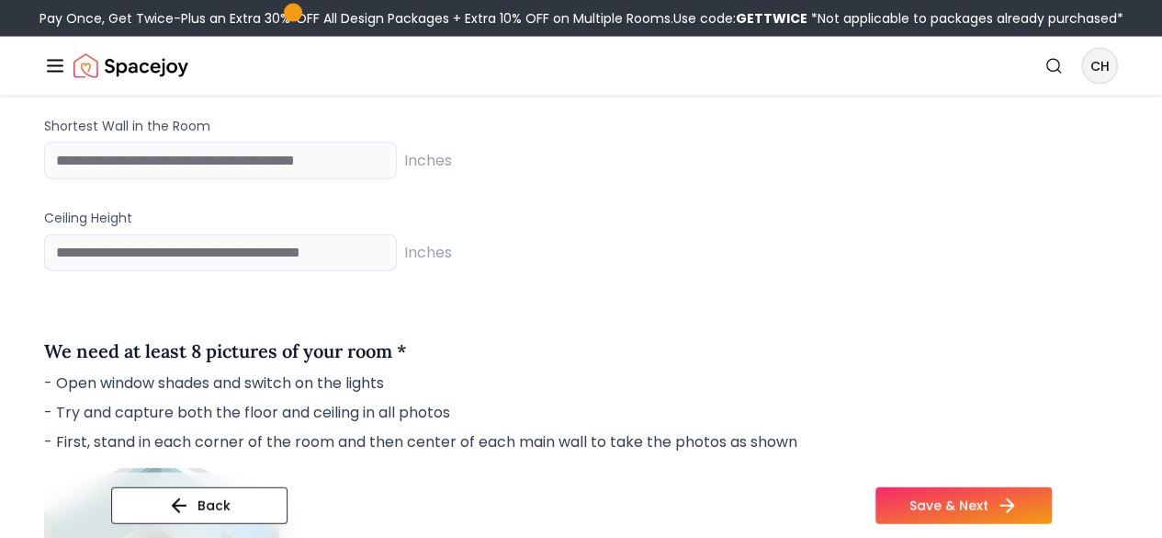
click at [659, 372] on div "We need at least 8 pictures of your room *" at bounding box center [581, 354] width 1074 height 35
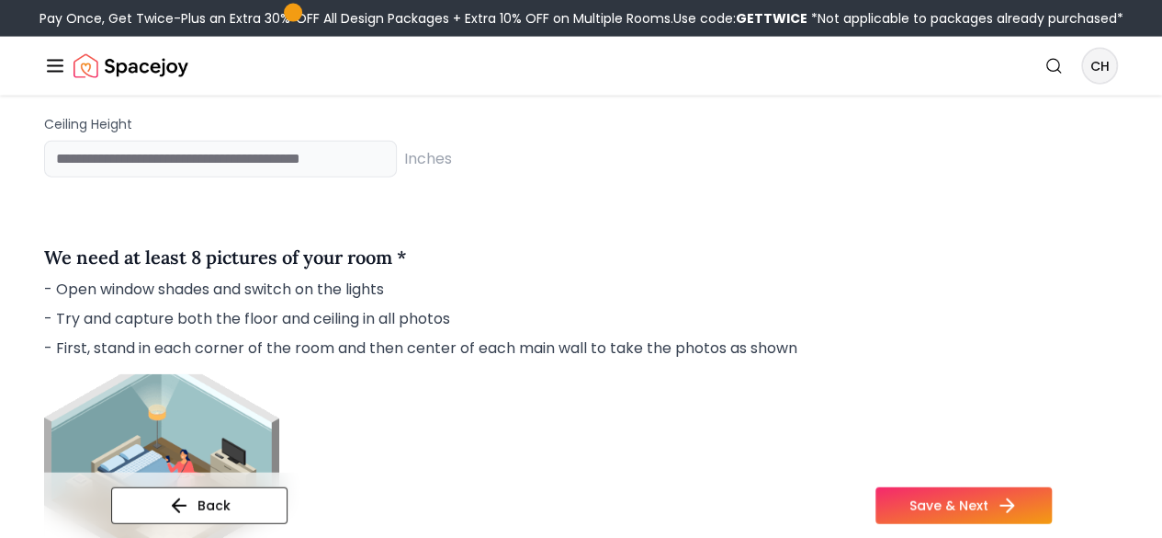
scroll to position [2111, 0]
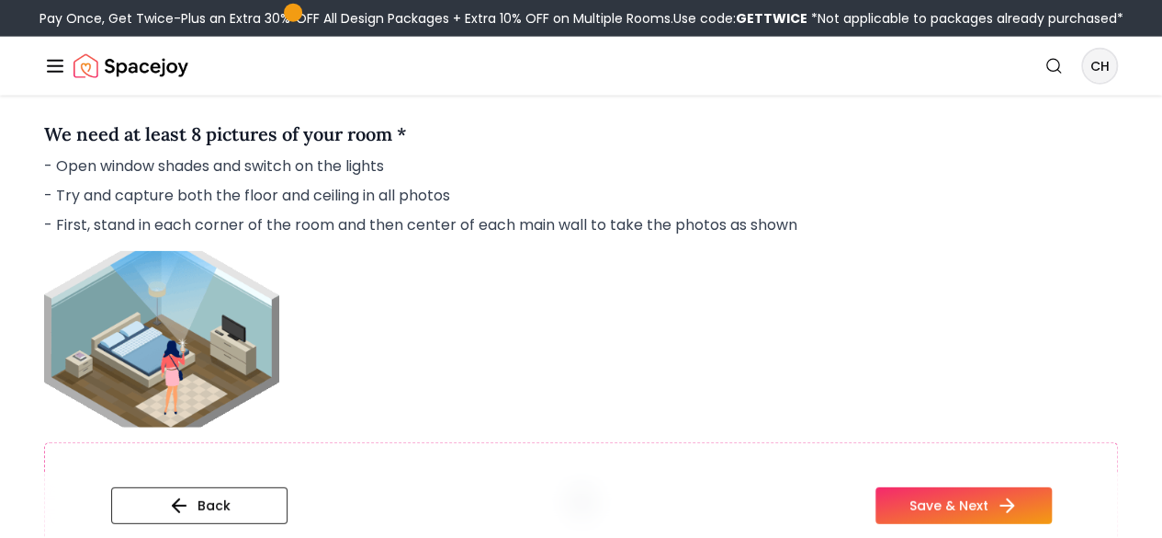
click at [516, 449] on div "Drag & drop images here Select Images [5KB - 25MB per image | Max 20 images | J…" at bounding box center [581, 480] width 1074 height 458
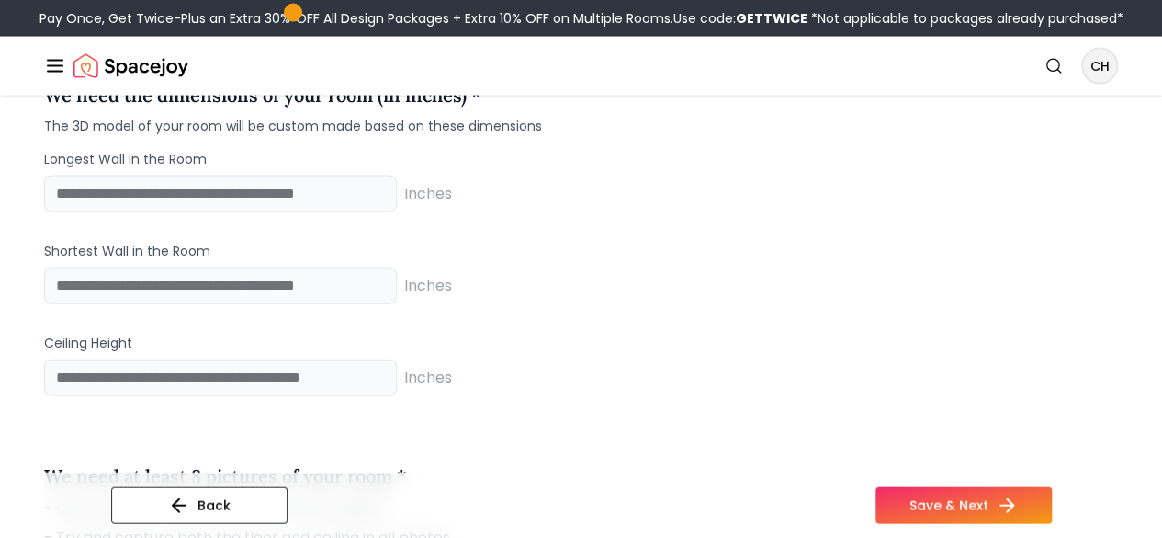
scroll to position [1889, 0]
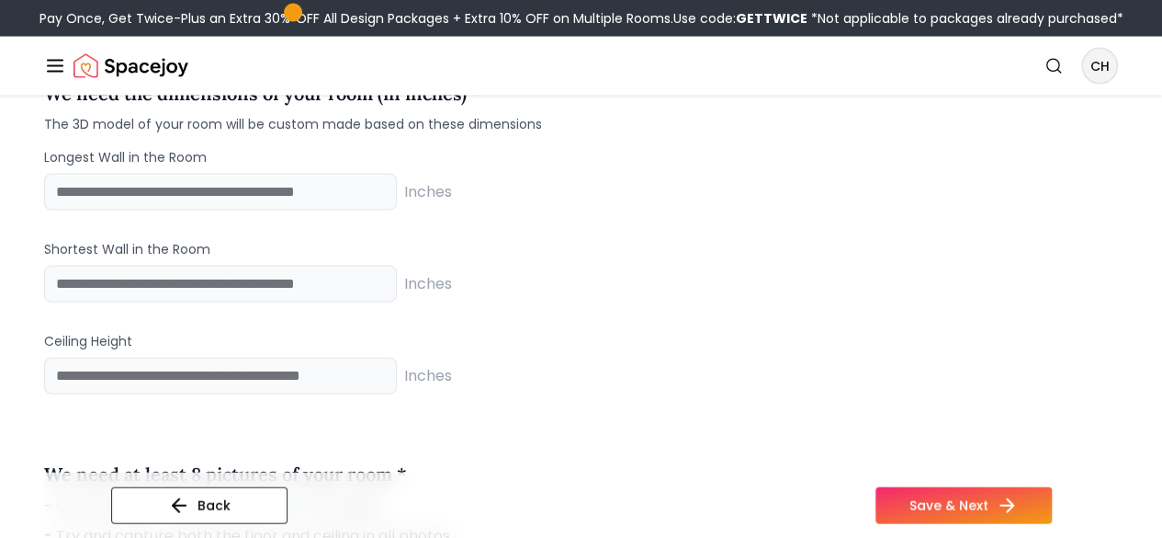
click at [86, 85] on img "Spacejoy" at bounding box center [131, 66] width 115 height 37
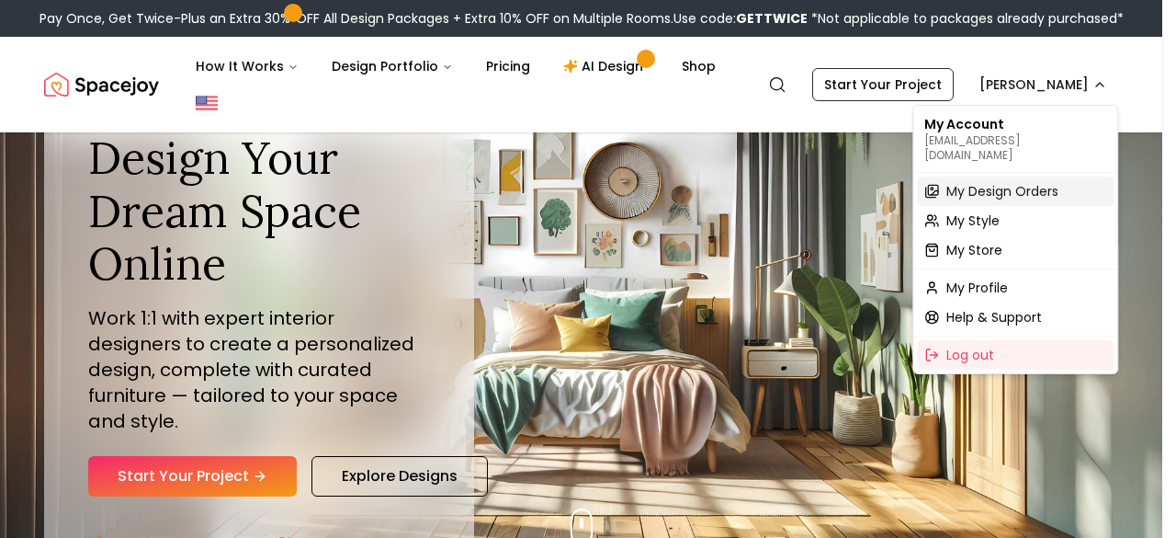
click at [1017, 182] on span "My Design Orders" at bounding box center [1002, 191] width 112 height 18
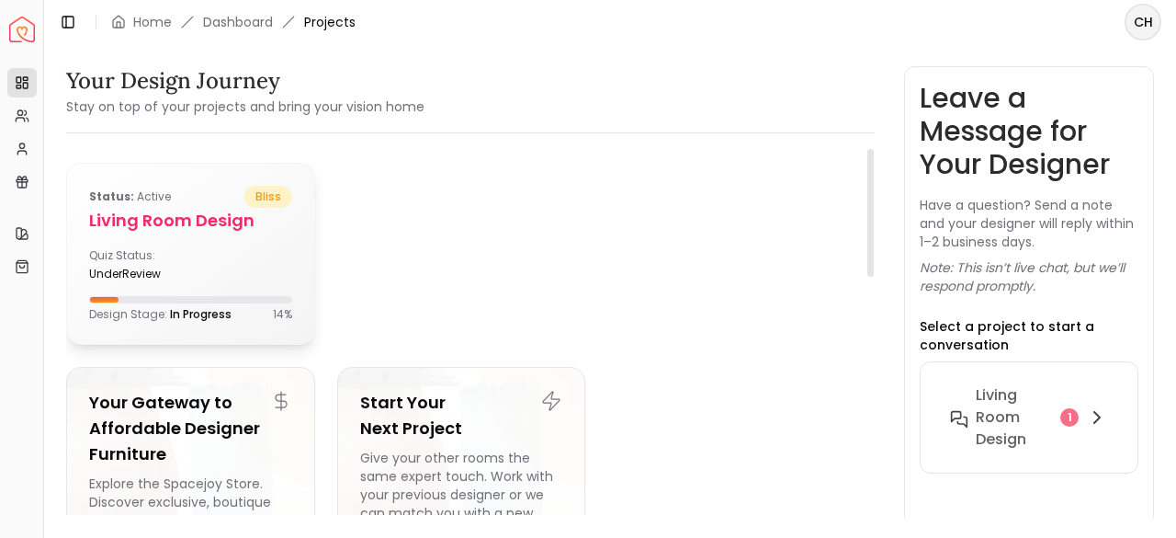
click at [178, 266] on div "underReview" at bounding box center [136, 273] width 94 height 15
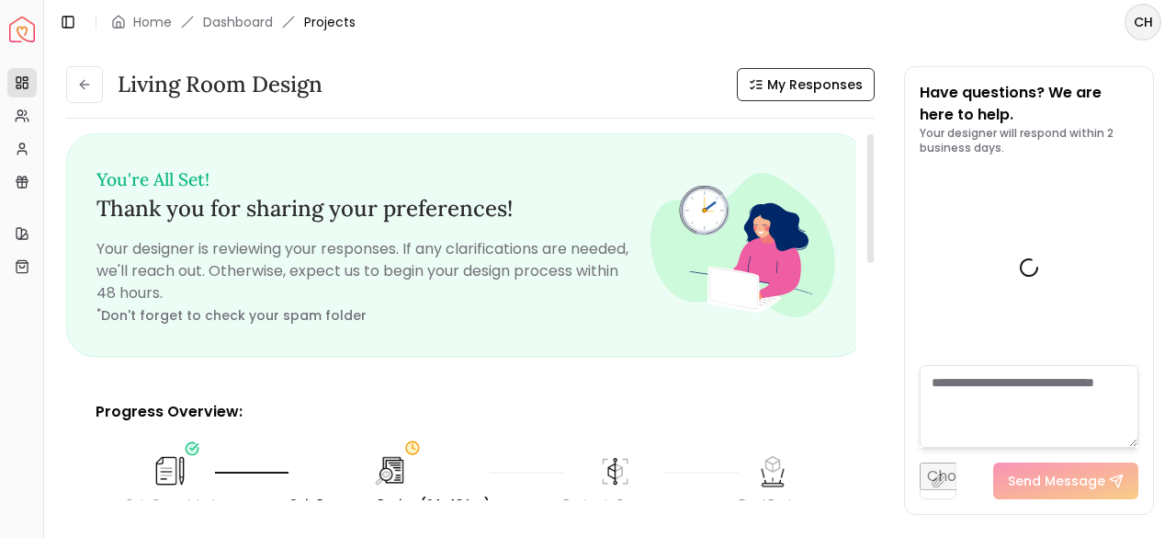
scroll to position [1071, 0]
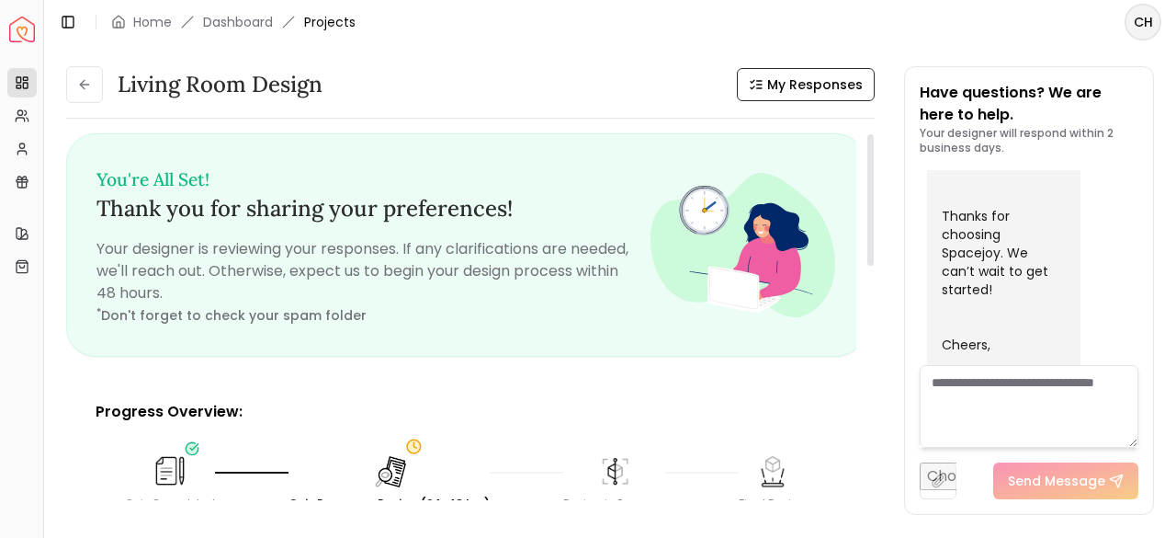
click at [433, 396] on div "Progress Overview: Quiz Completed Quiz Response Review (24-48 hrs) Design in Pr…" at bounding box center [465, 470] width 799 height 198
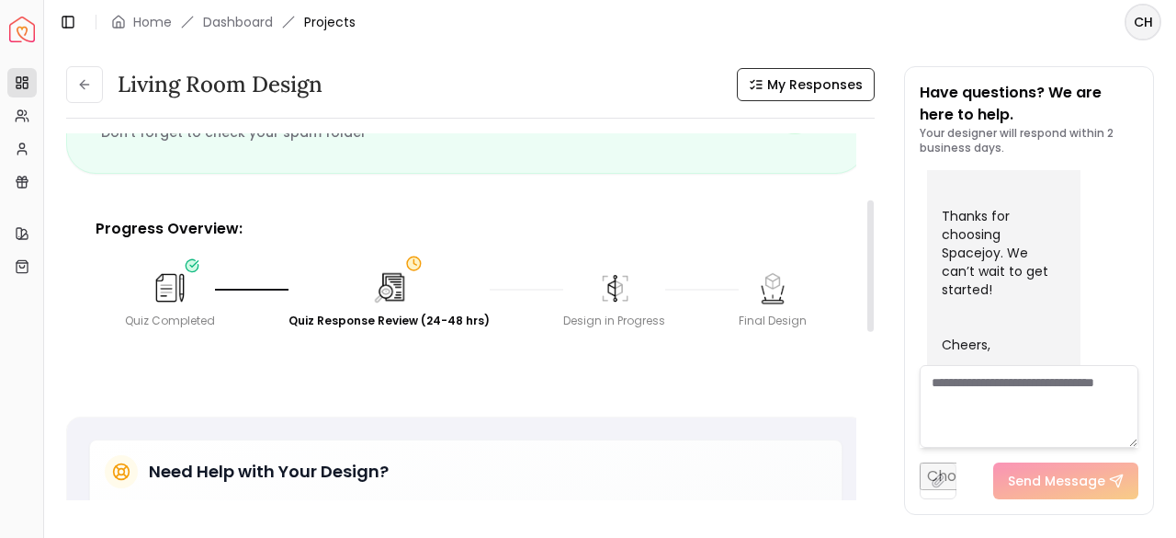
scroll to position [184, 0]
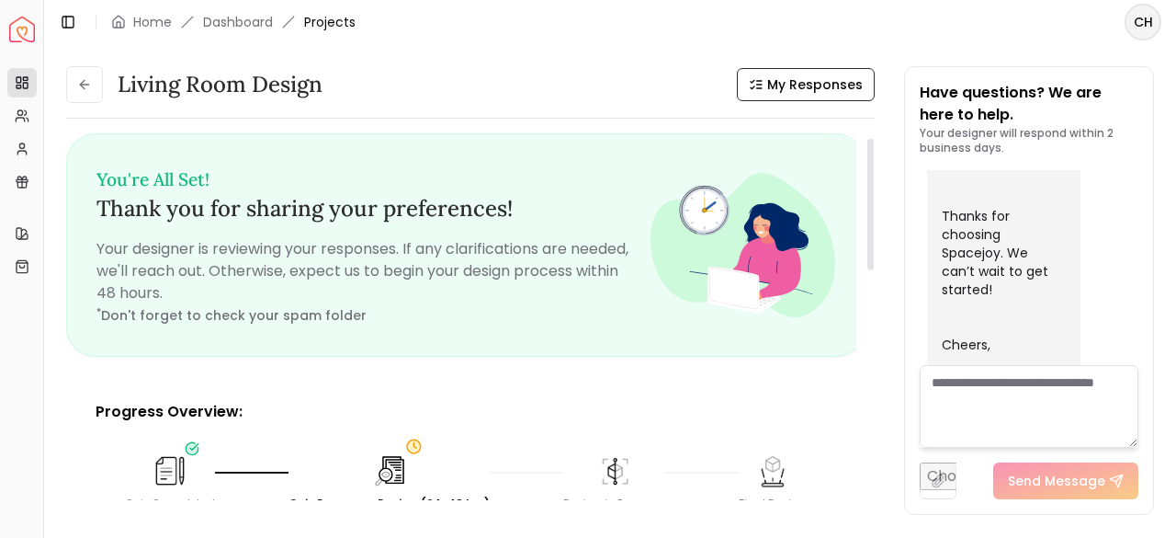
scroll to position [0, 0]
click at [85, 77] on icon at bounding box center [84, 84] width 15 height 15
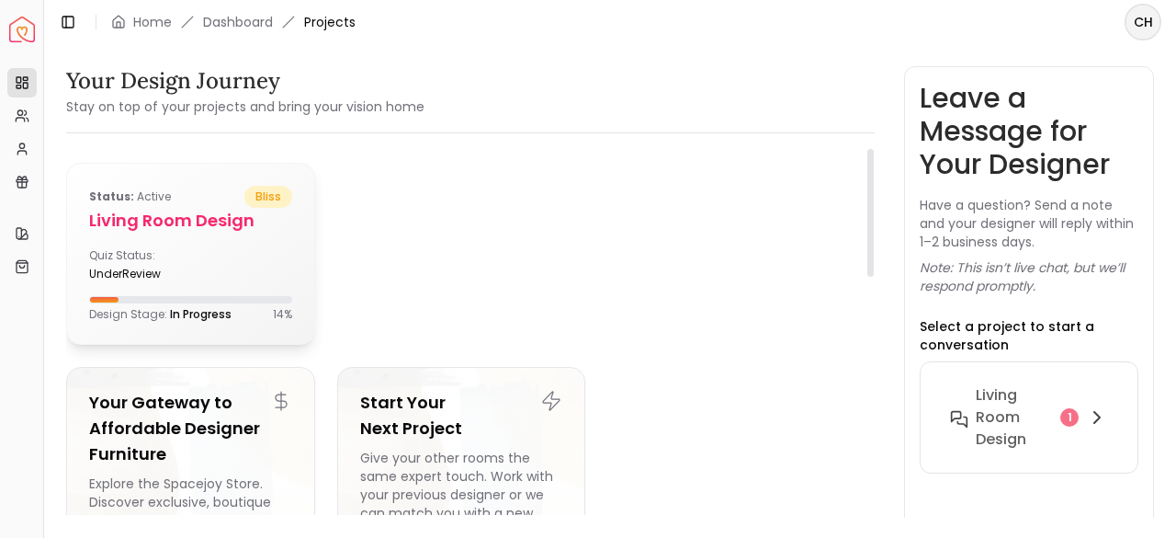
click at [263, 334] on div "Status: active bliss Living Room design Quiz Status: underReview Design Stage: …" at bounding box center [190, 254] width 247 height 180
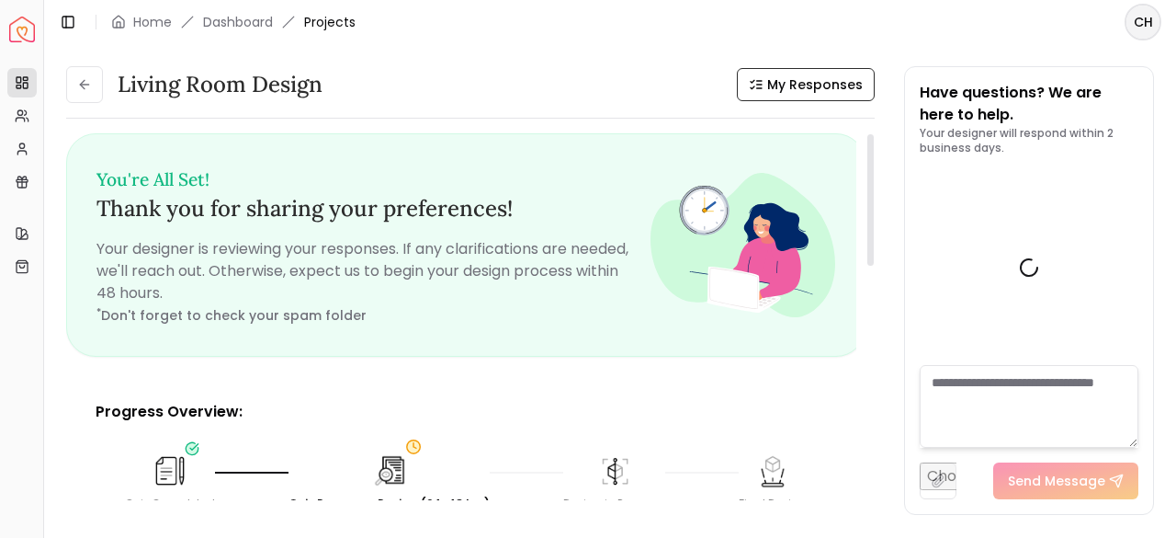
scroll to position [1071, 0]
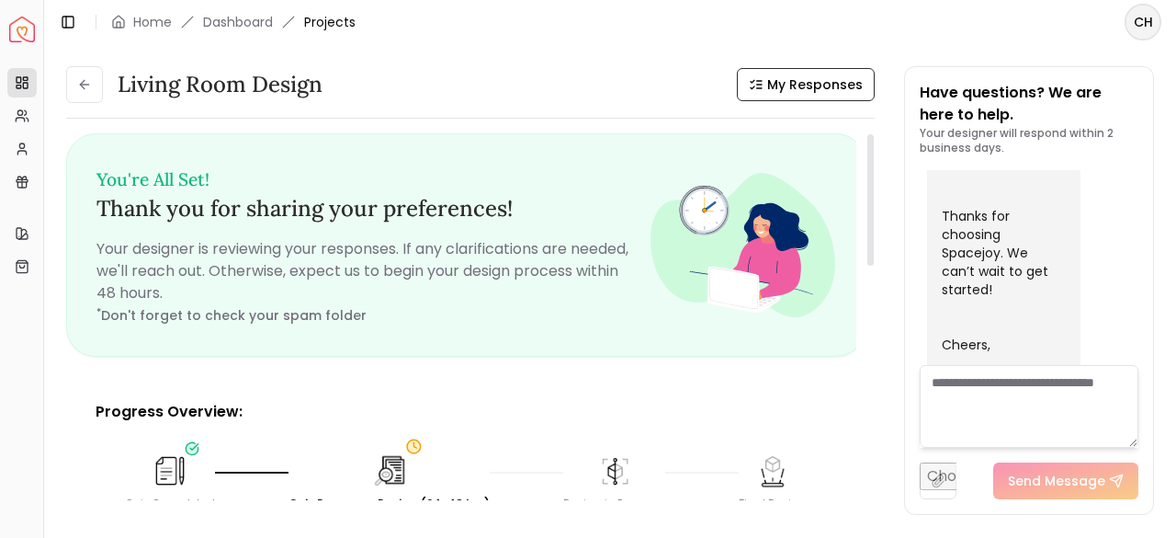
click at [800, 67] on div "Living Room design My Responses" at bounding box center [470, 84] width 809 height 37
click at [795, 80] on span "My Responses" at bounding box center [815, 84] width 96 height 18
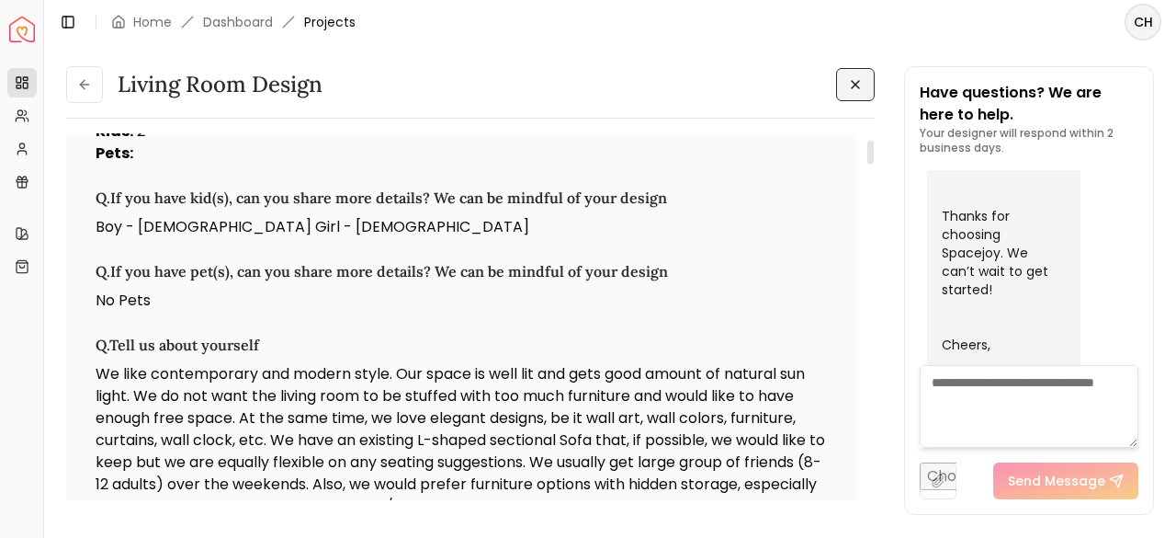
scroll to position [90, 0]
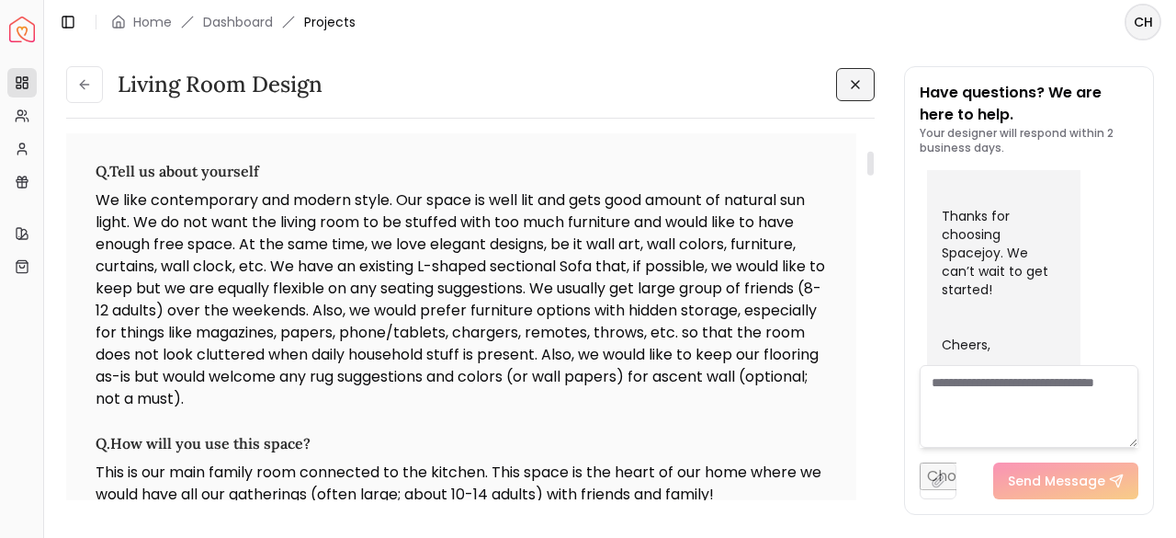
click at [451, 444] on h3 "Q. How will you use this space?" at bounding box center [461, 443] width 731 height 22
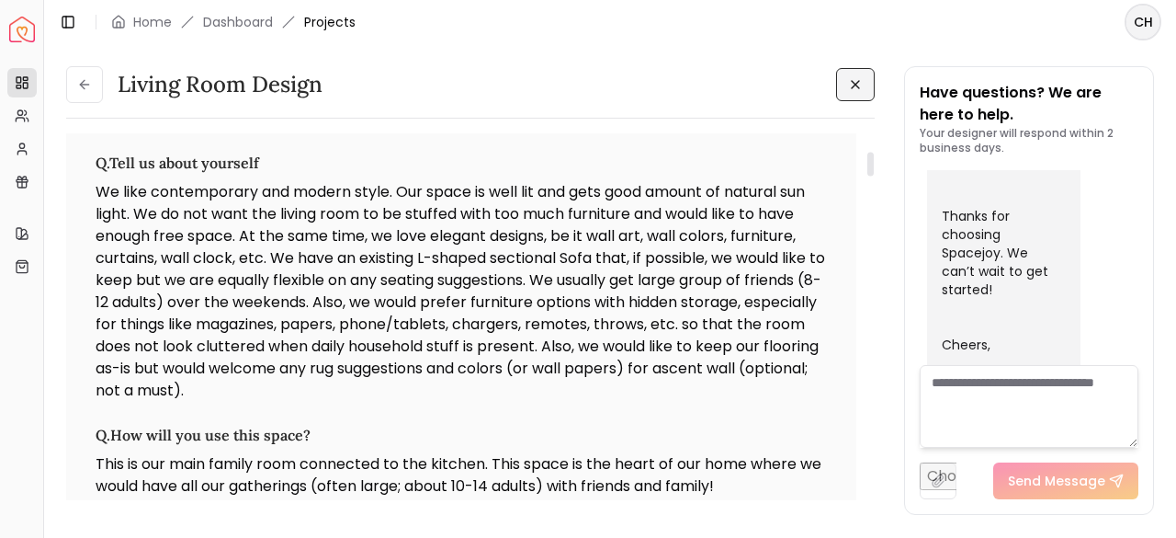
scroll to position [273, 0]
click at [526, 435] on h3 "Q. How will you use this space?" at bounding box center [461, 434] width 731 height 22
click at [477, 501] on div "Living Room design Q. Tell us! Who live(s) here? Adults : 2 Kids : 2 Pets : Q. …" at bounding box center [470, 323] width 809 height 381
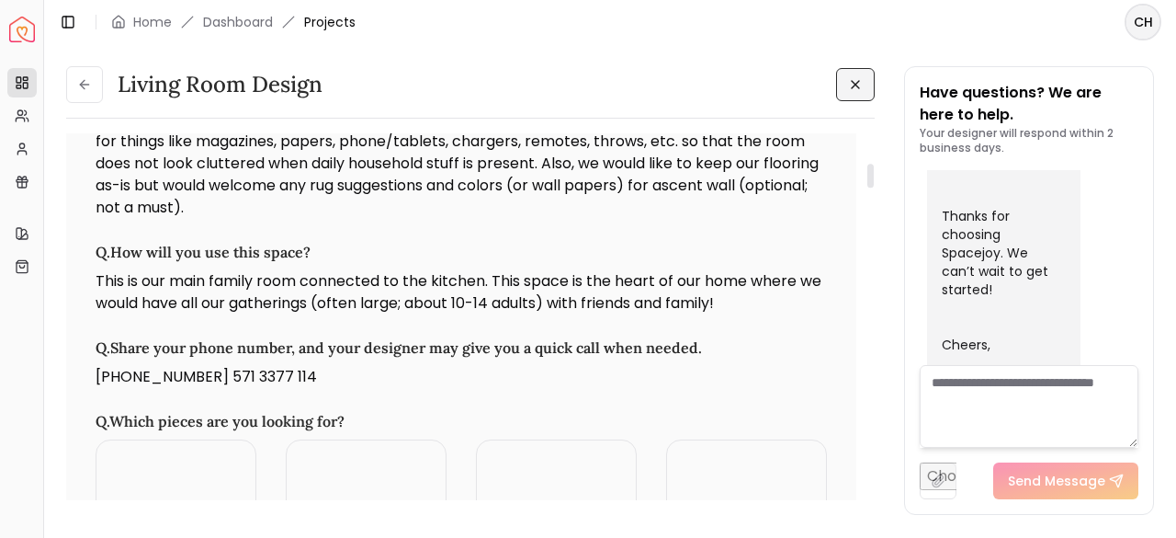
scroll to position [456, 0]
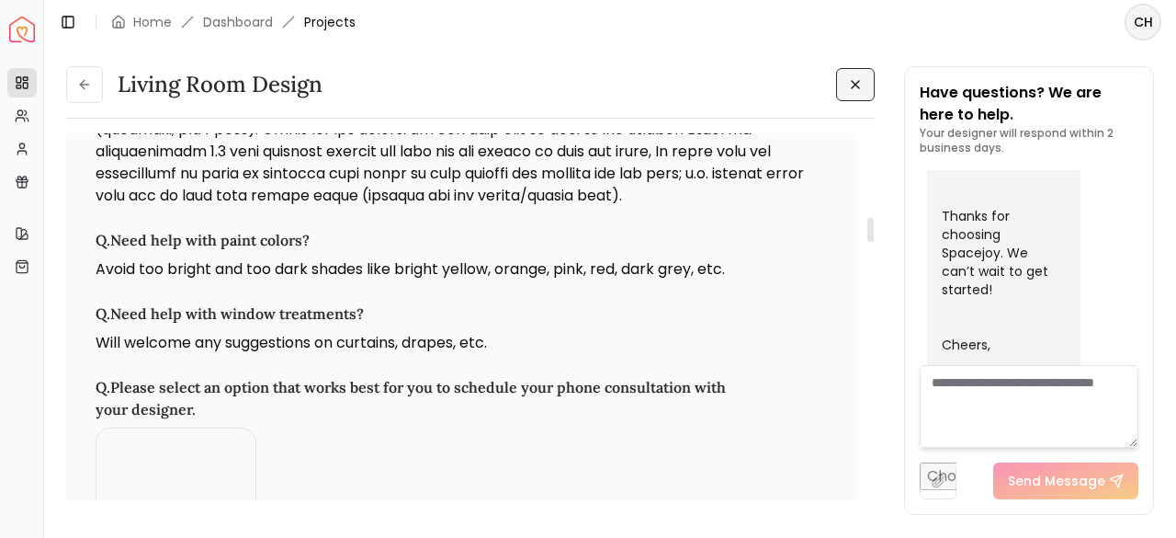
scroll to position [1283, 0]
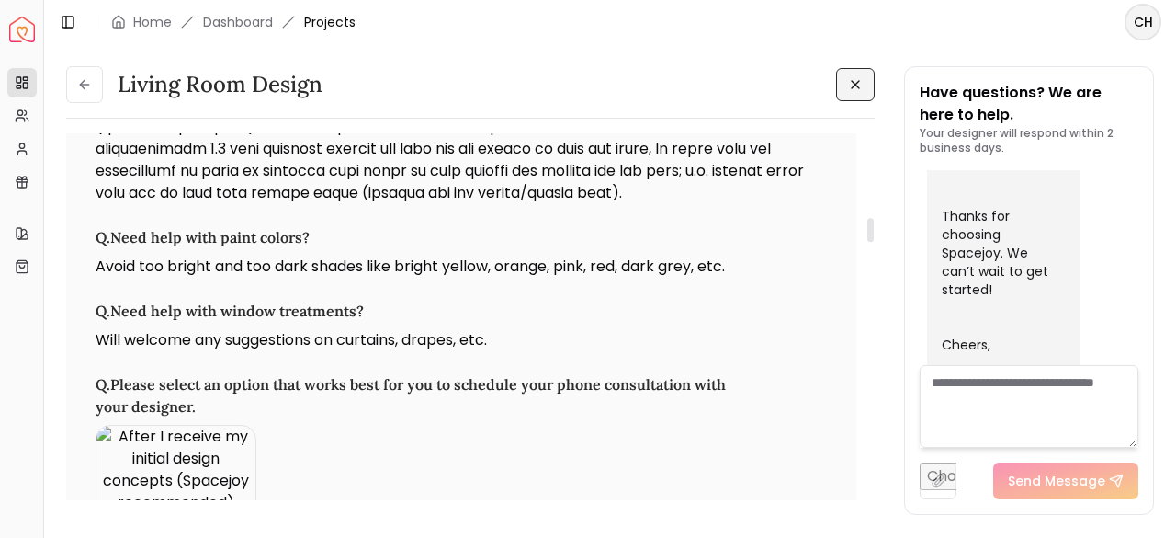
click at [510, 395] on h3 "Q. Please select an option that works best for you to schedule your phone consu…" at bounding box center [461, 395] width 731 height 44
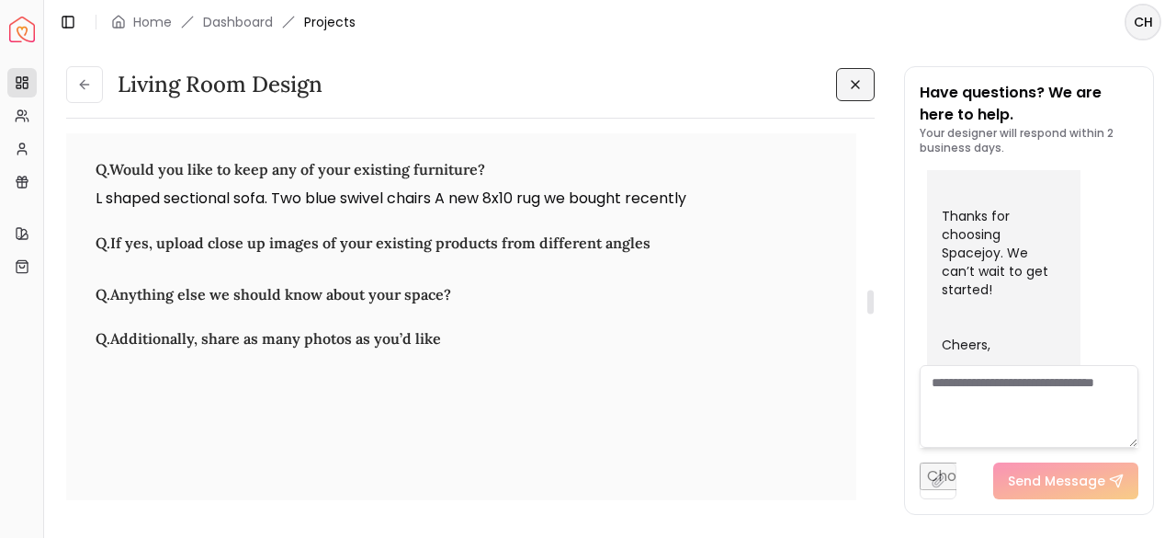
scroll to position [2383, 0]
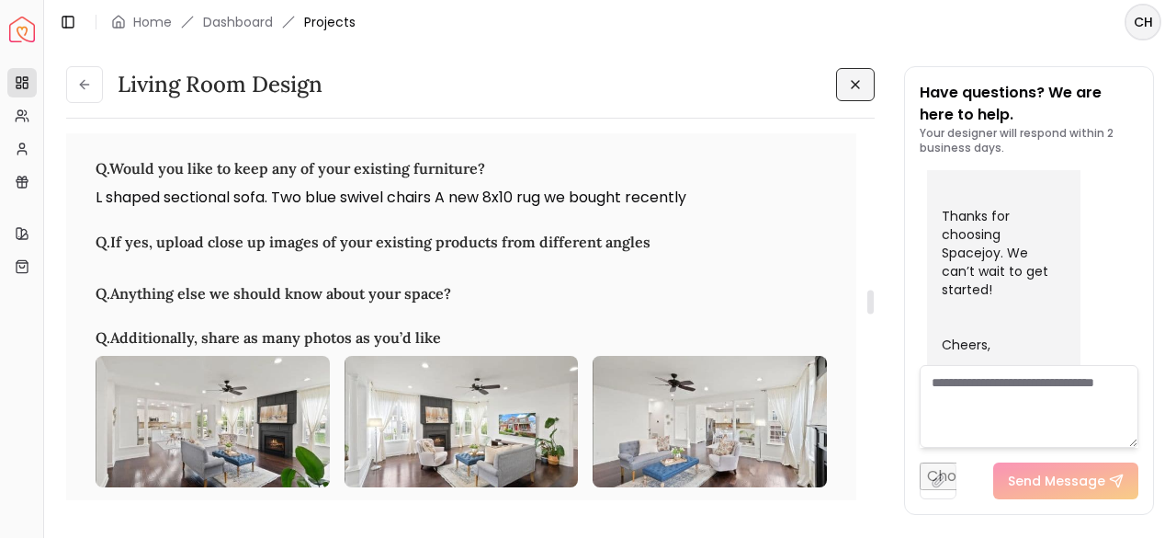
click at [526, 308] on div "Q. Tell us! Who live(s) here? Adults : 2 Kids : 2 Pets : Q. If you have kid(s),…" at bounding box center [461, 349] width 790 height 5199
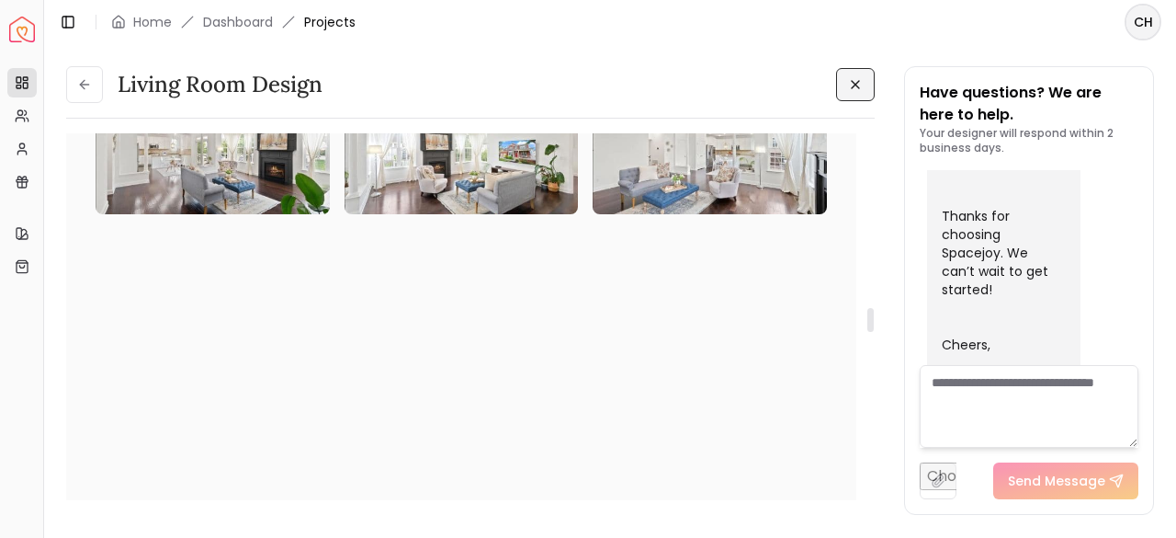
scroll to position [2657, 0]
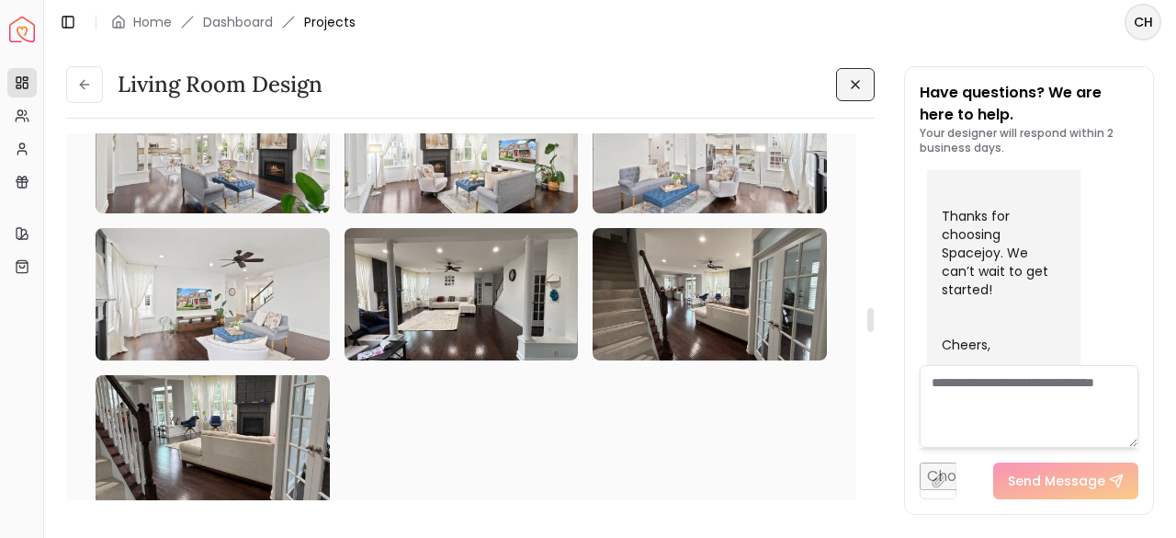
click at [537, 482] on div at bounding box center [461, 294] width 731 height 424
click at [604, 470] on div at bounding box center [461, 294] width 731 height 424
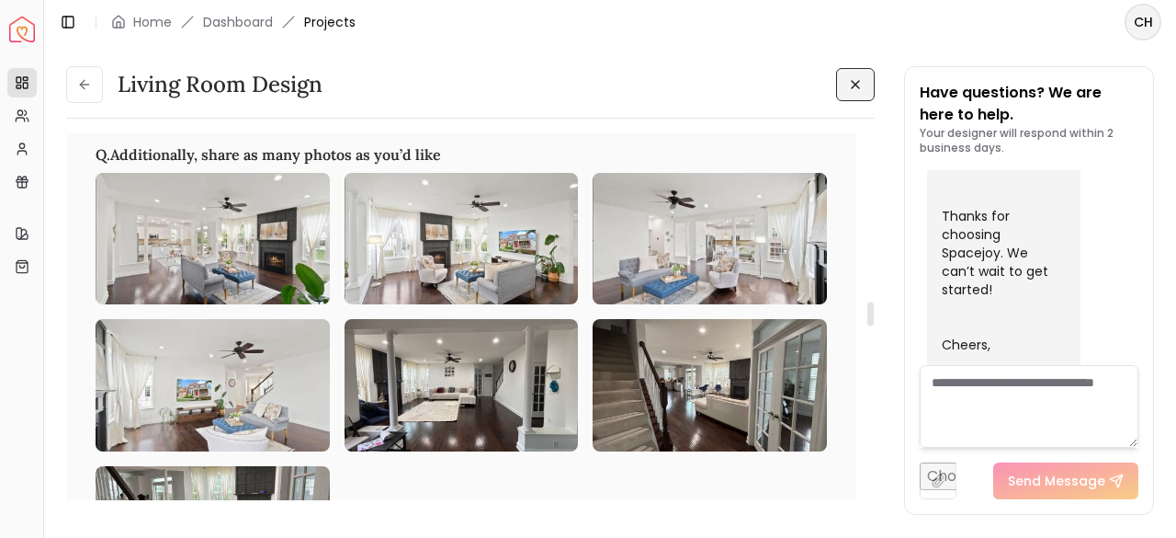
scroll to position [2565, 0]
click at [211, 245] on img at bounding box center [213, 239] width 234 height 131
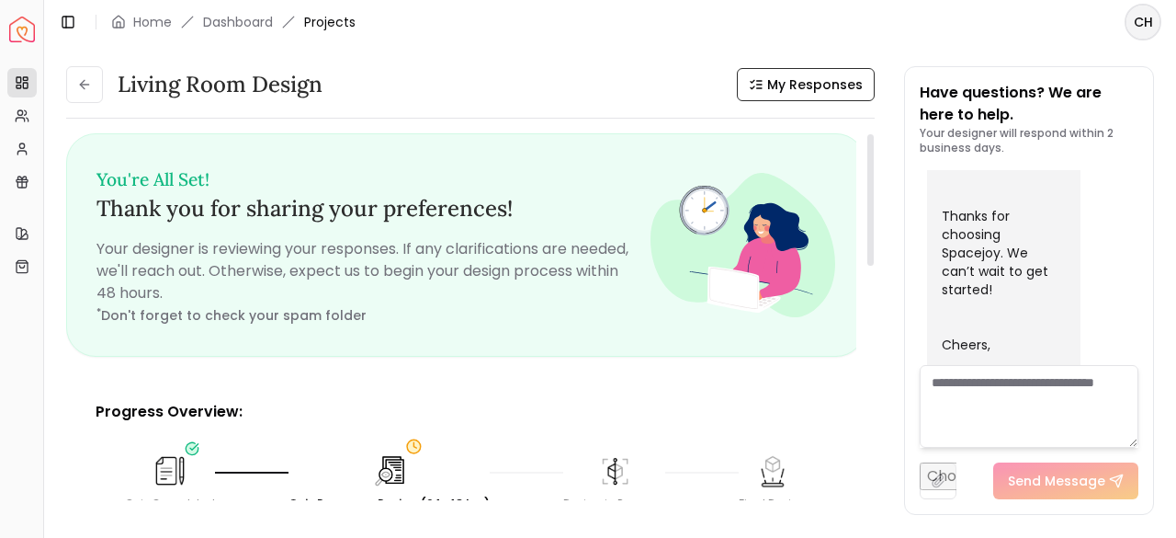
scroll to position [1, 0]
click at [796, 103] on div "Living Room design My Responses Living Room design My Responses You're All Set!…" at bounding box center [470, 290] width 809 height 448
click at [798, 93] on span "My Responses" at bounding box center [815, 84] width 96 height 18
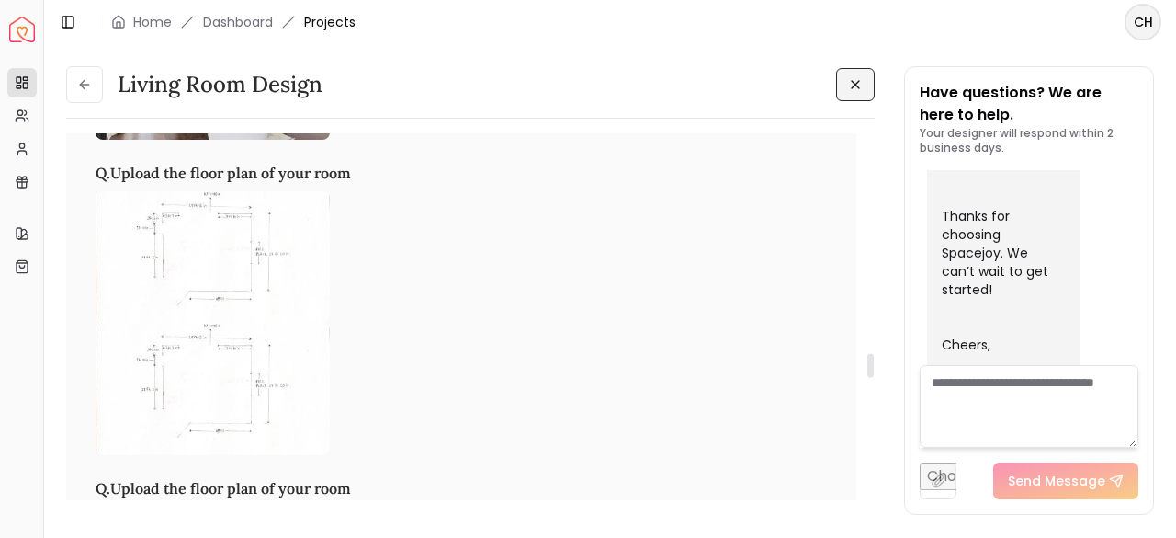
scroll to position [3354, 0]
click at [222, 245] on img at bounding box center [213, 255] width 234 height 131
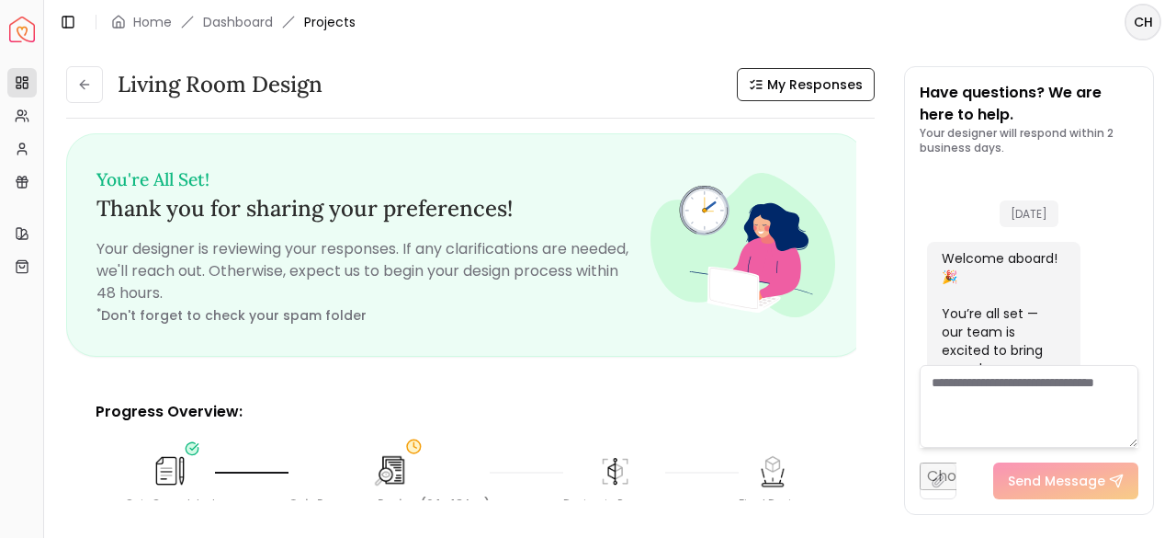
scroll to position [1071, 0]
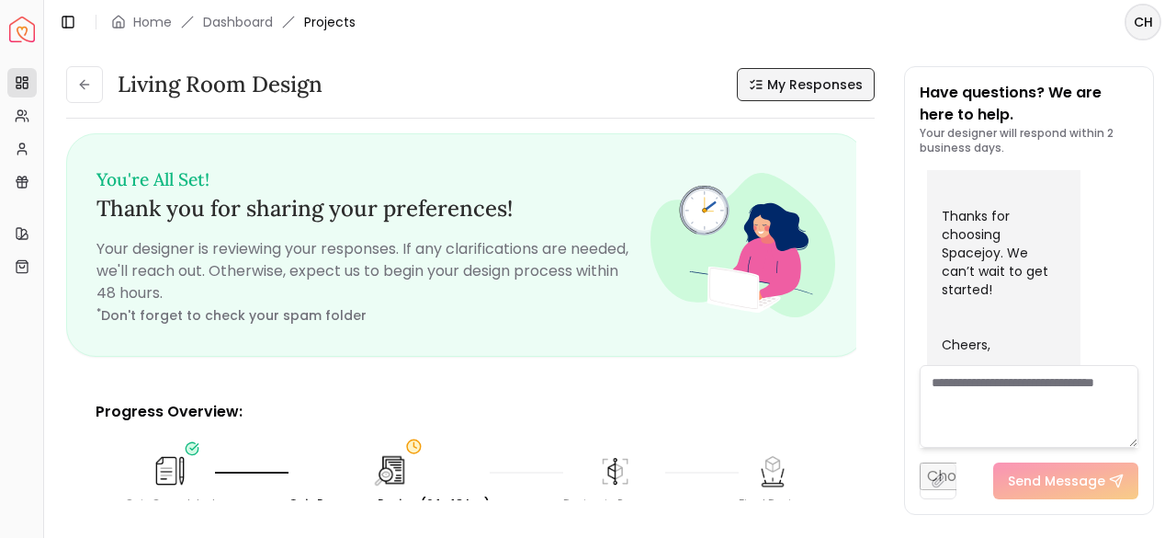
click at [843, 75] on span "My Responses" at bounding box center [815, 84] width 96 height 18
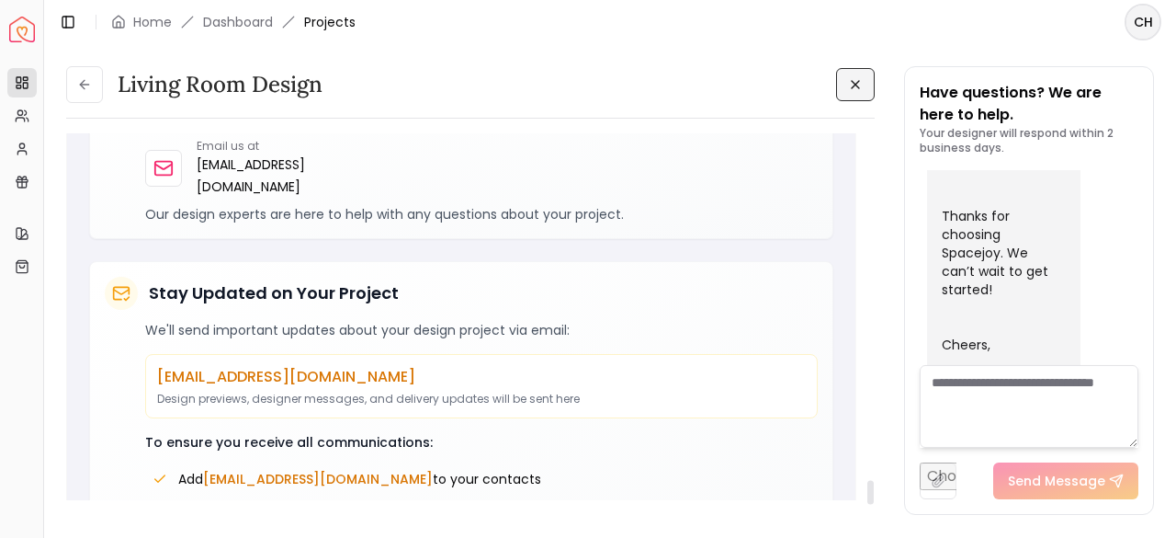
scroll to position [5438, 0]
